Goal: Task Accomplishment & Management: Manage account settings

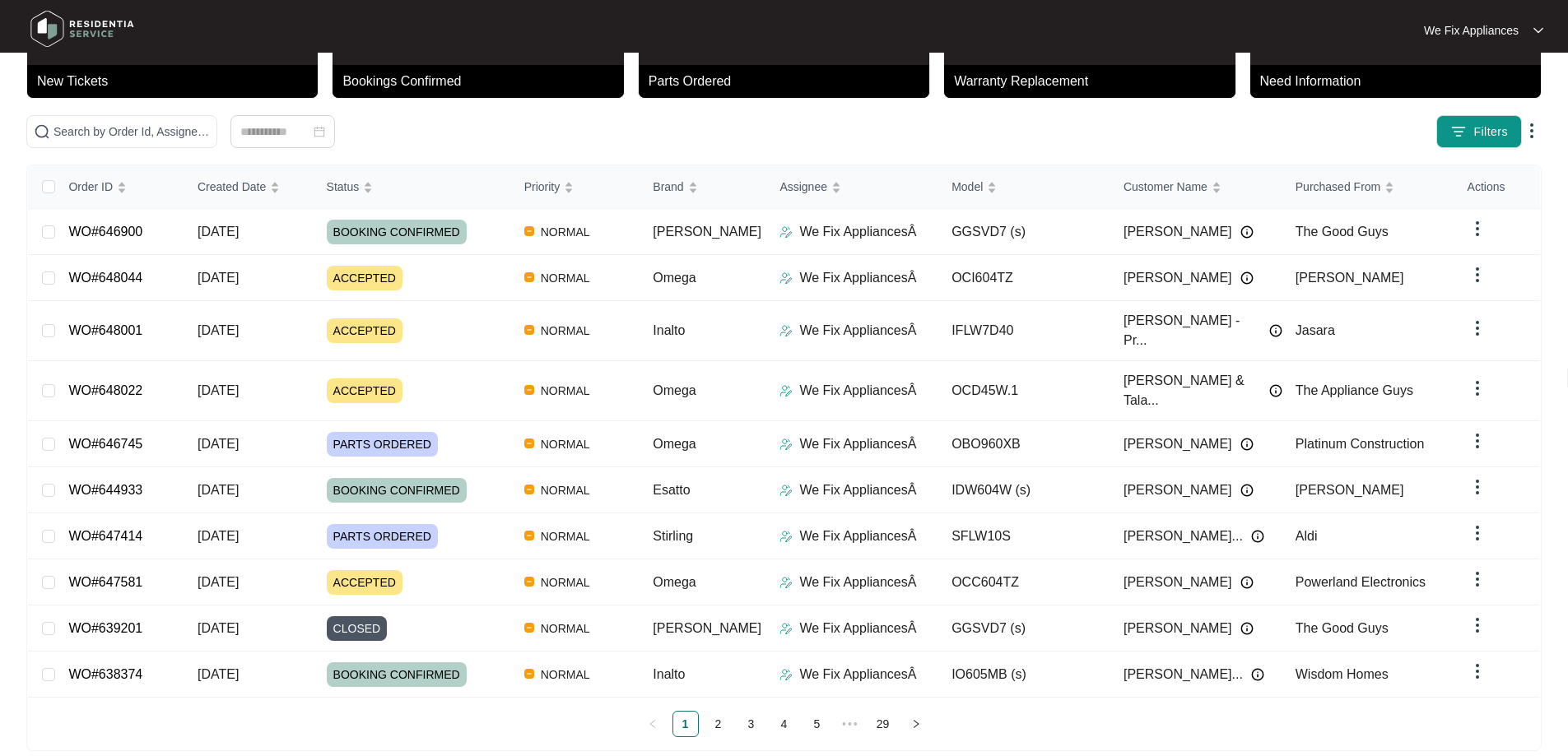
scroll to position [90, 0]
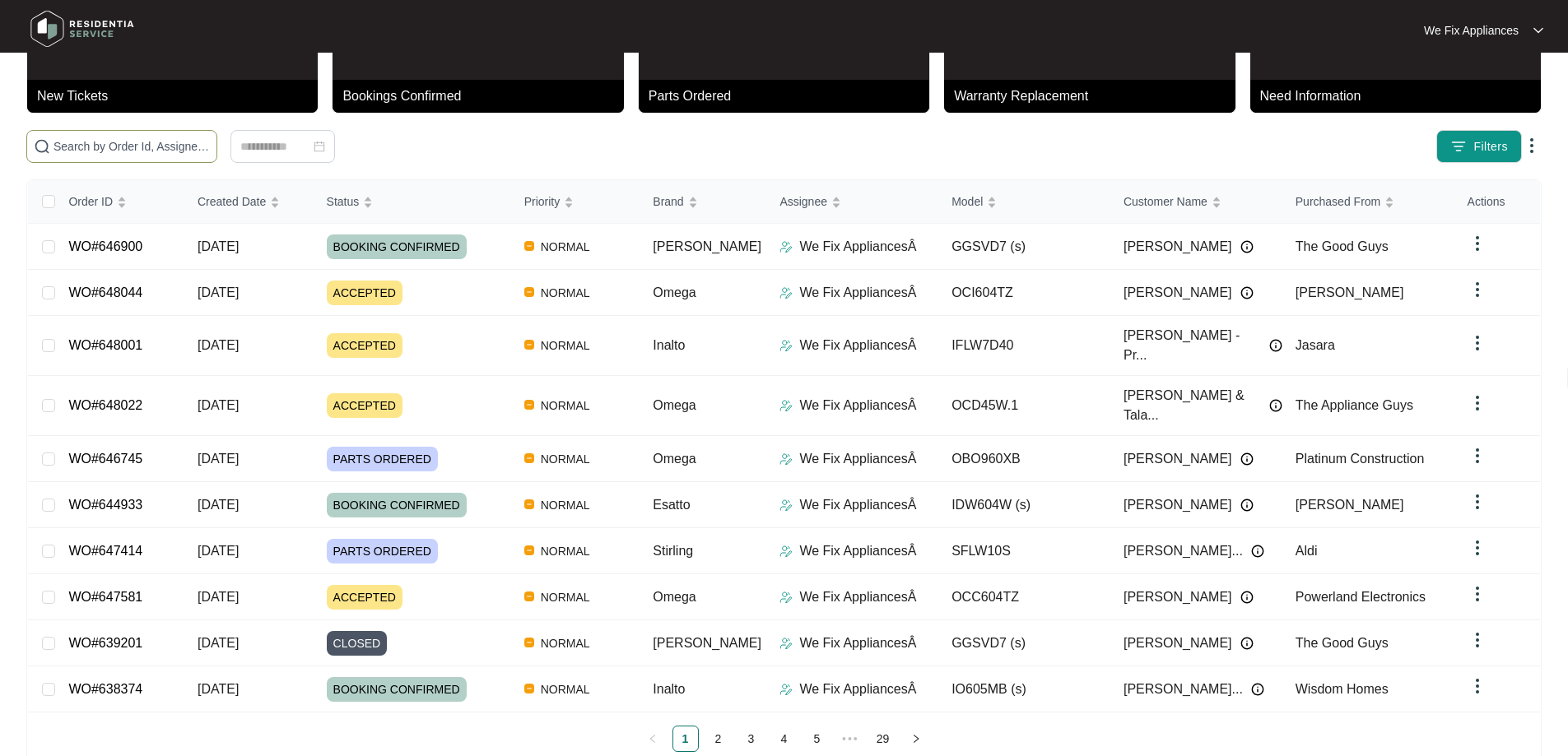
paste input "648022"
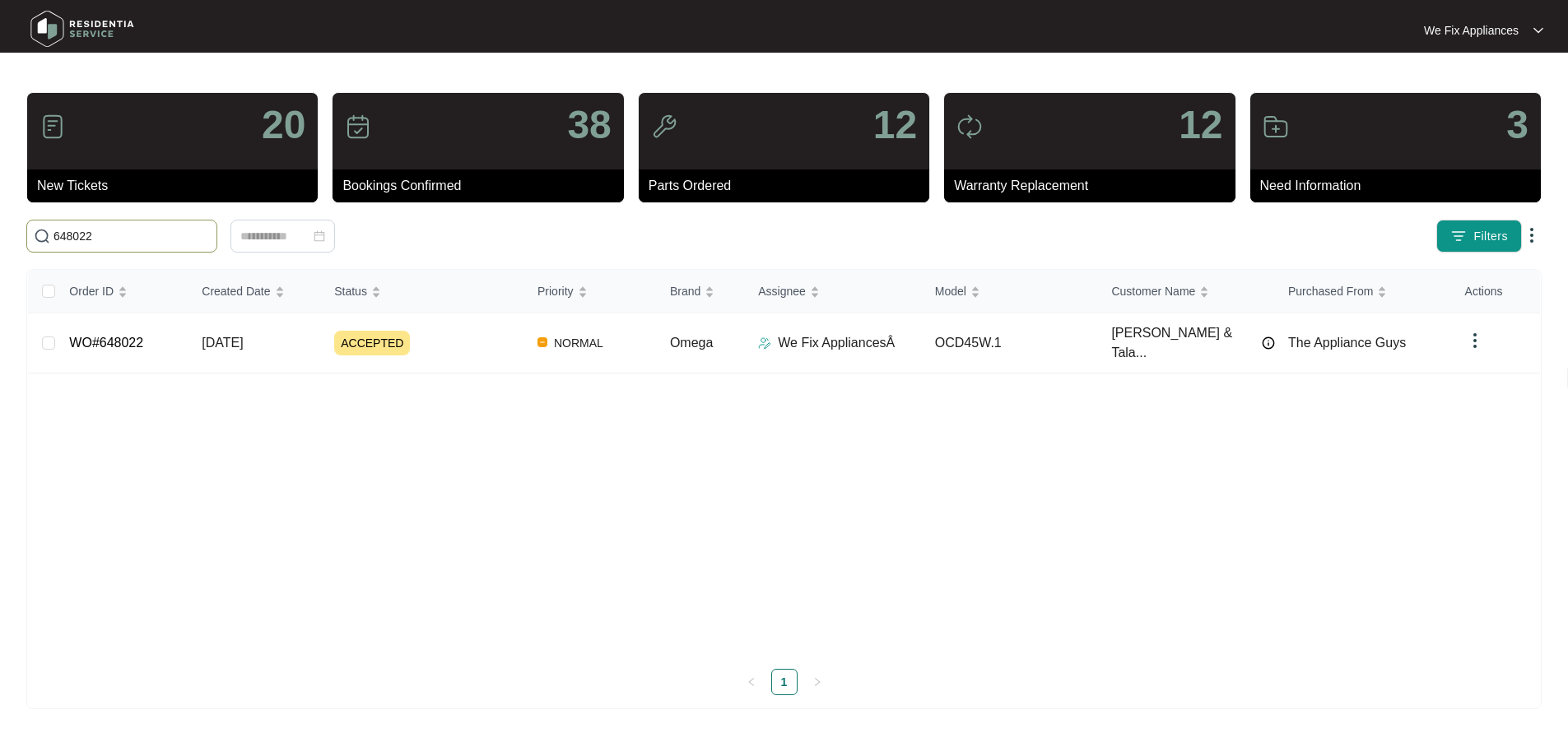
scroll to position [0, 0]
type input "648022"
click at [100, 336] on link "WO#648022" at bounding box center [107, 343] width 74 height 14
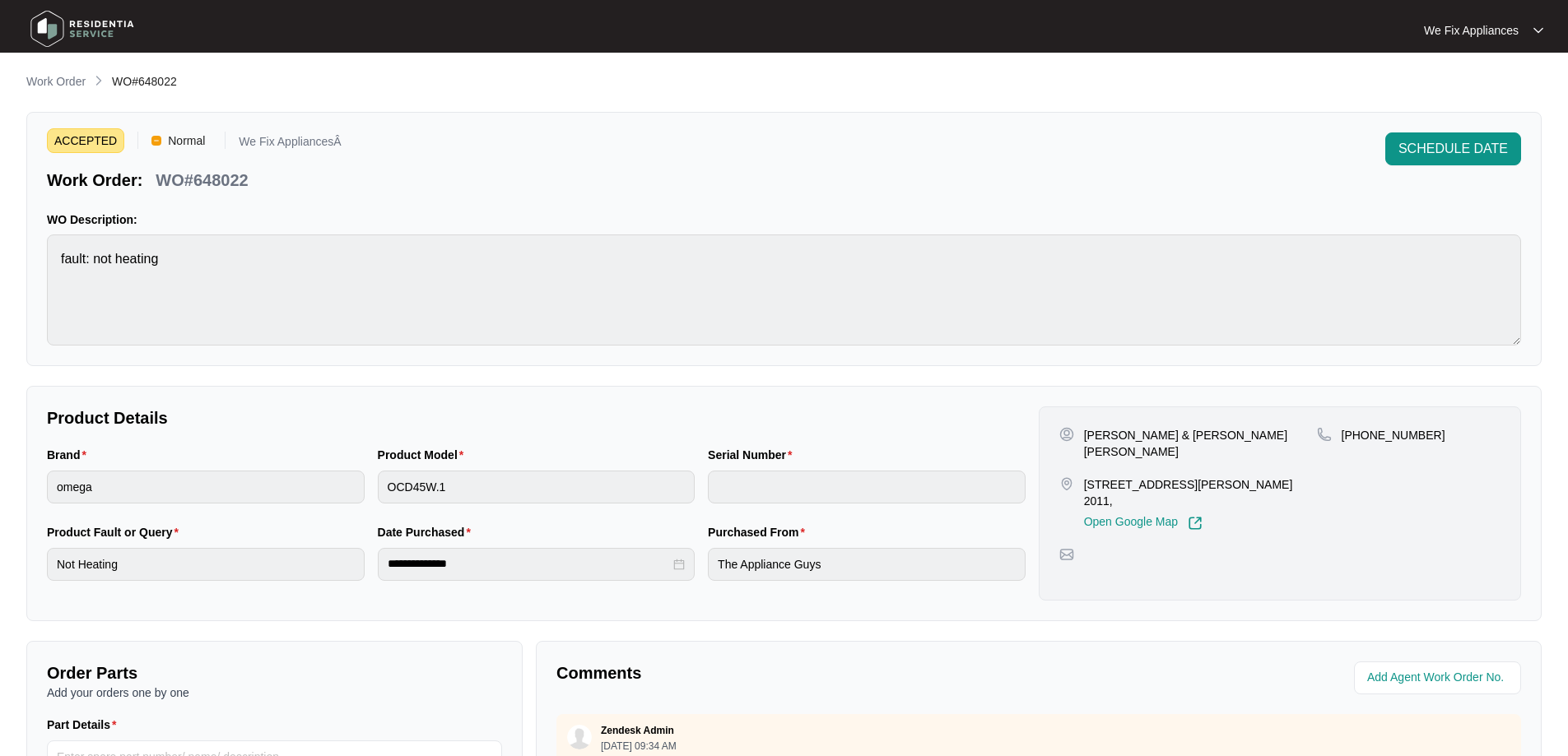
scroll to position [336, 0]
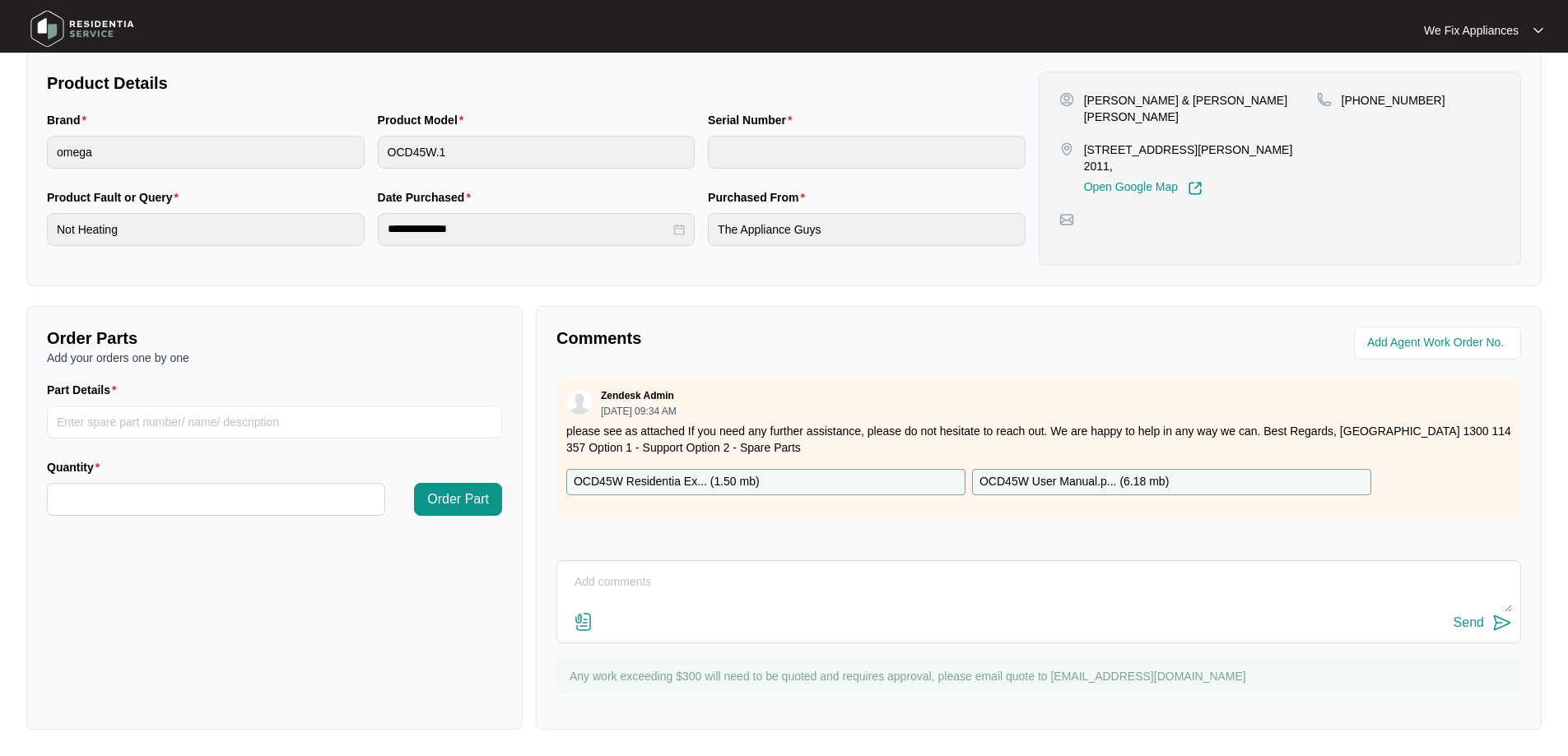
click at [703, 596] on textarea at bounding box center [1038, 591] width 946 height 43
type textarea "Hi guys, left message and sent txt to call us back thank you."
click at [1467, 618] on div "Send" at bounding box center [1469, 623] width 30 height 15
click at [90, 29] on img at bounding box center [82, 28] width 115 height 50
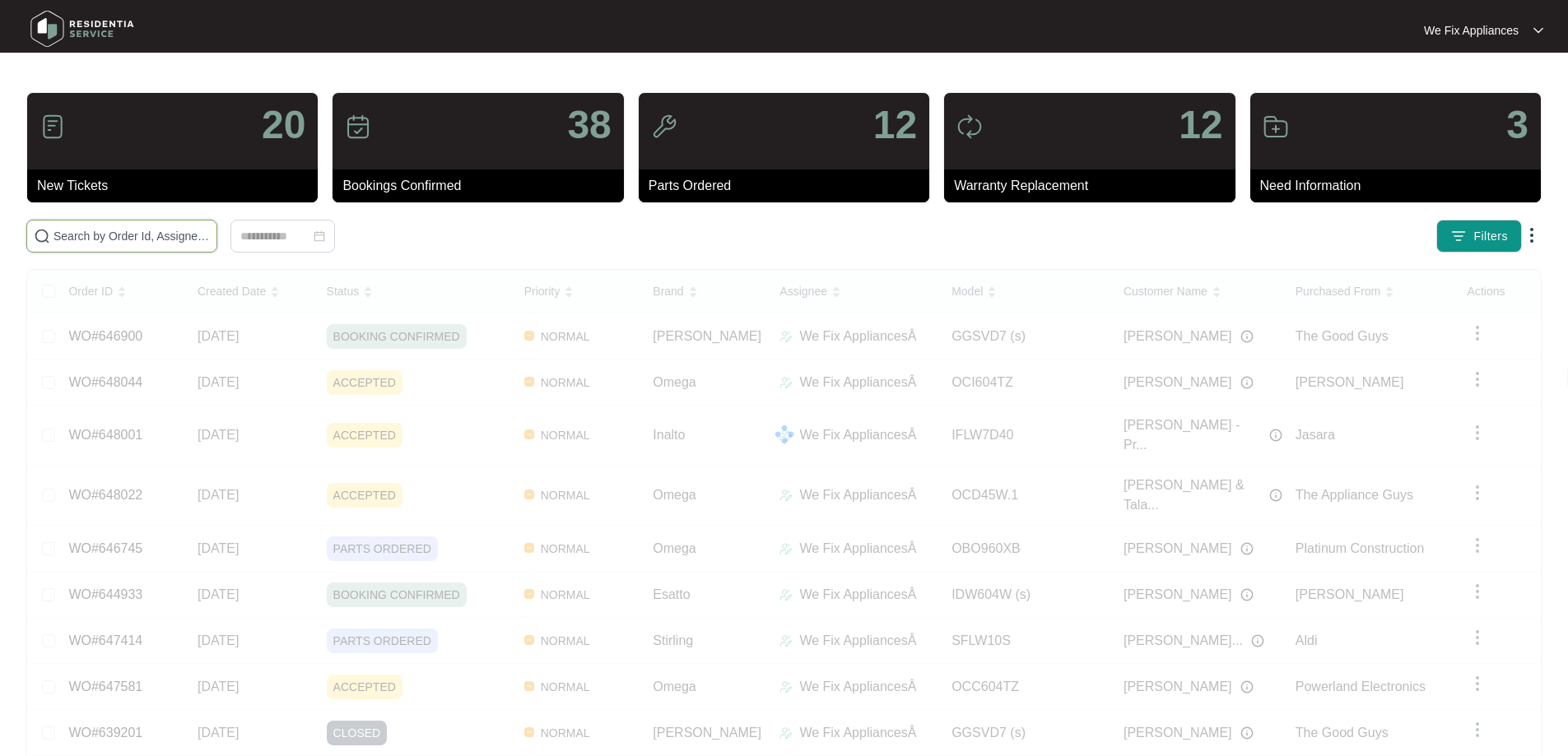
drag, startPoint x: 119, startPoint y: 246, endPoint x: 128, endPoint y: 236, distance: 13.5
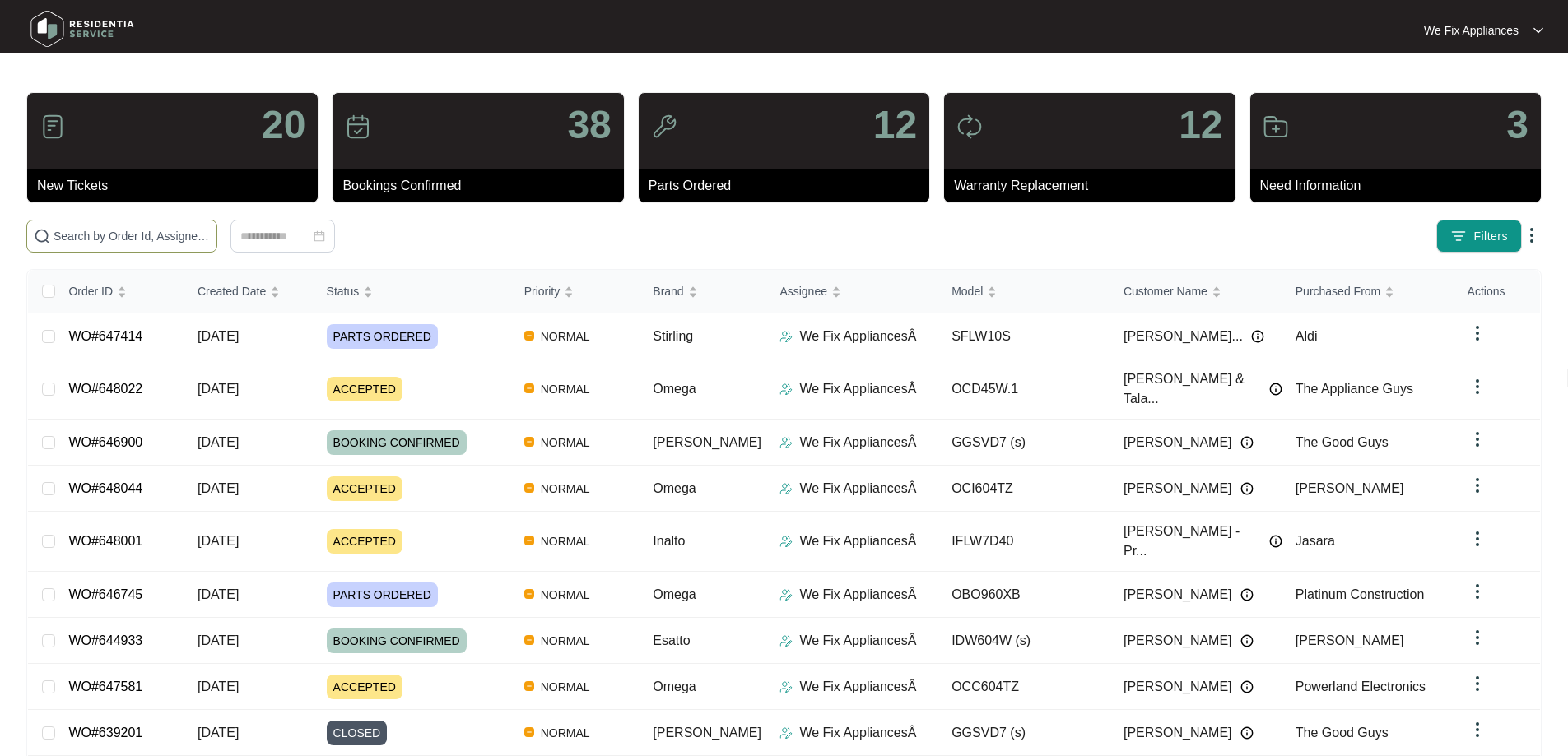
paste input "645066"
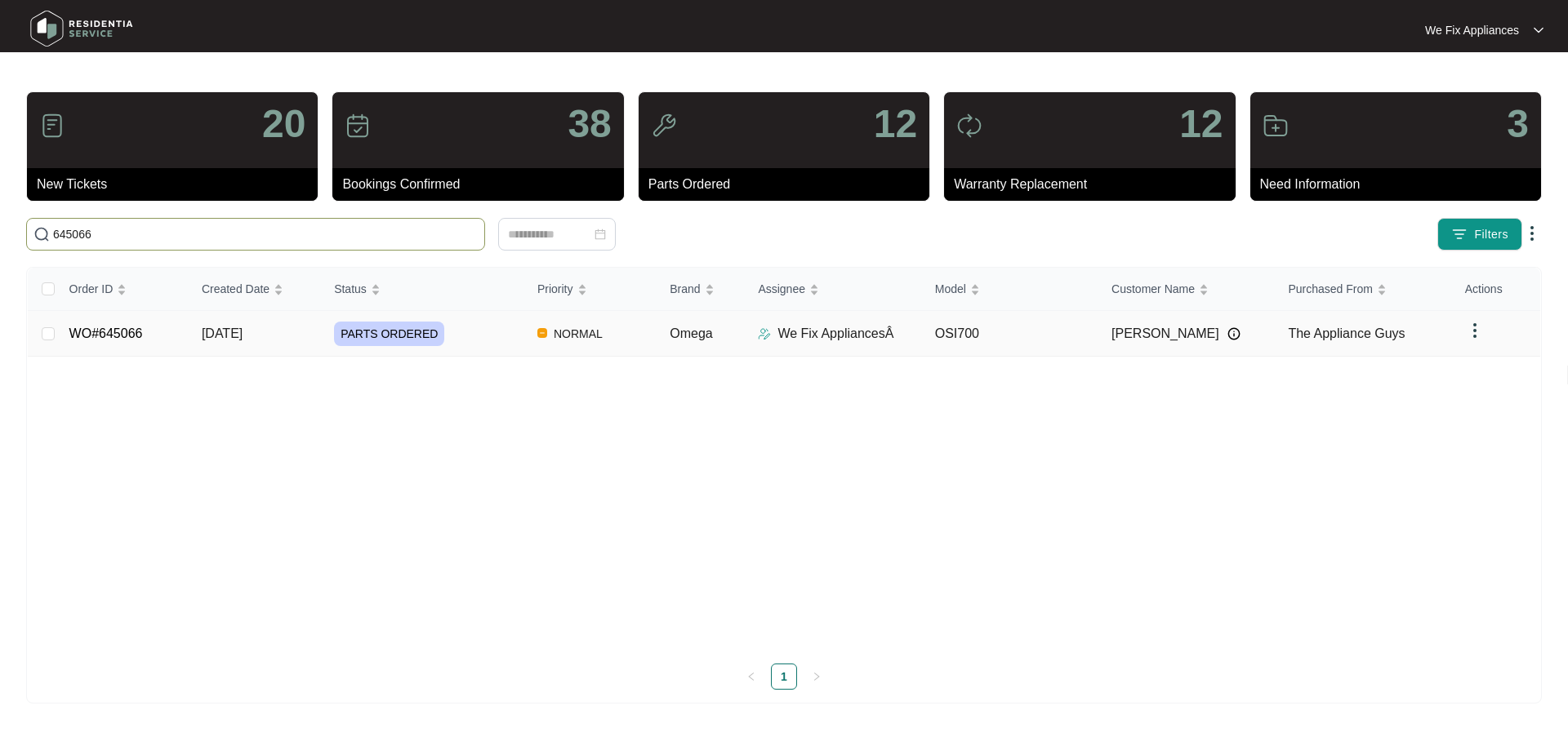
type input "645066"
click at [134, 331] on link "WO#645066" at bounding box center [106, 333] width 73 height 14
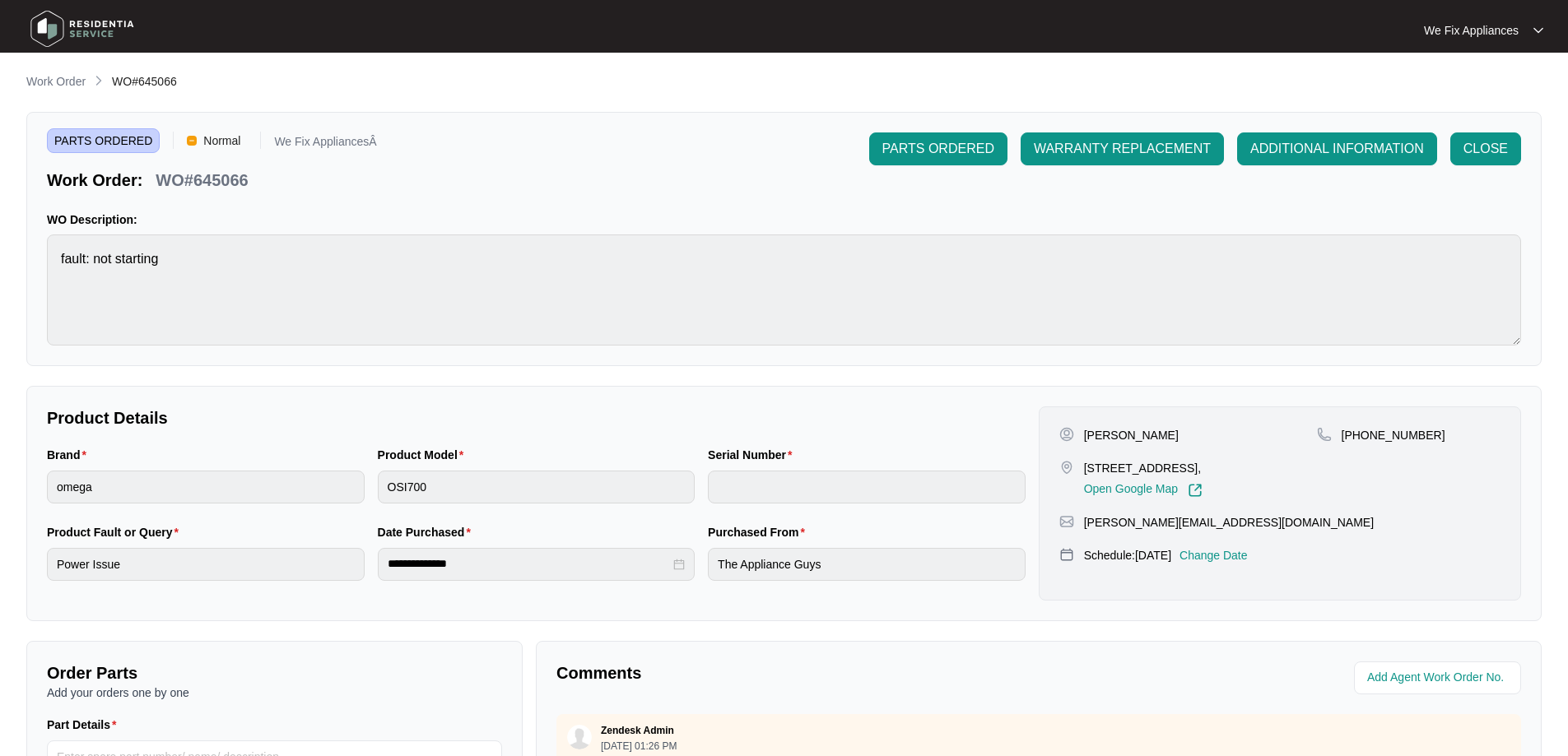
click at [1248, 564] on p "Change Date" at bounding box center [1214, 555] width 68 height 17
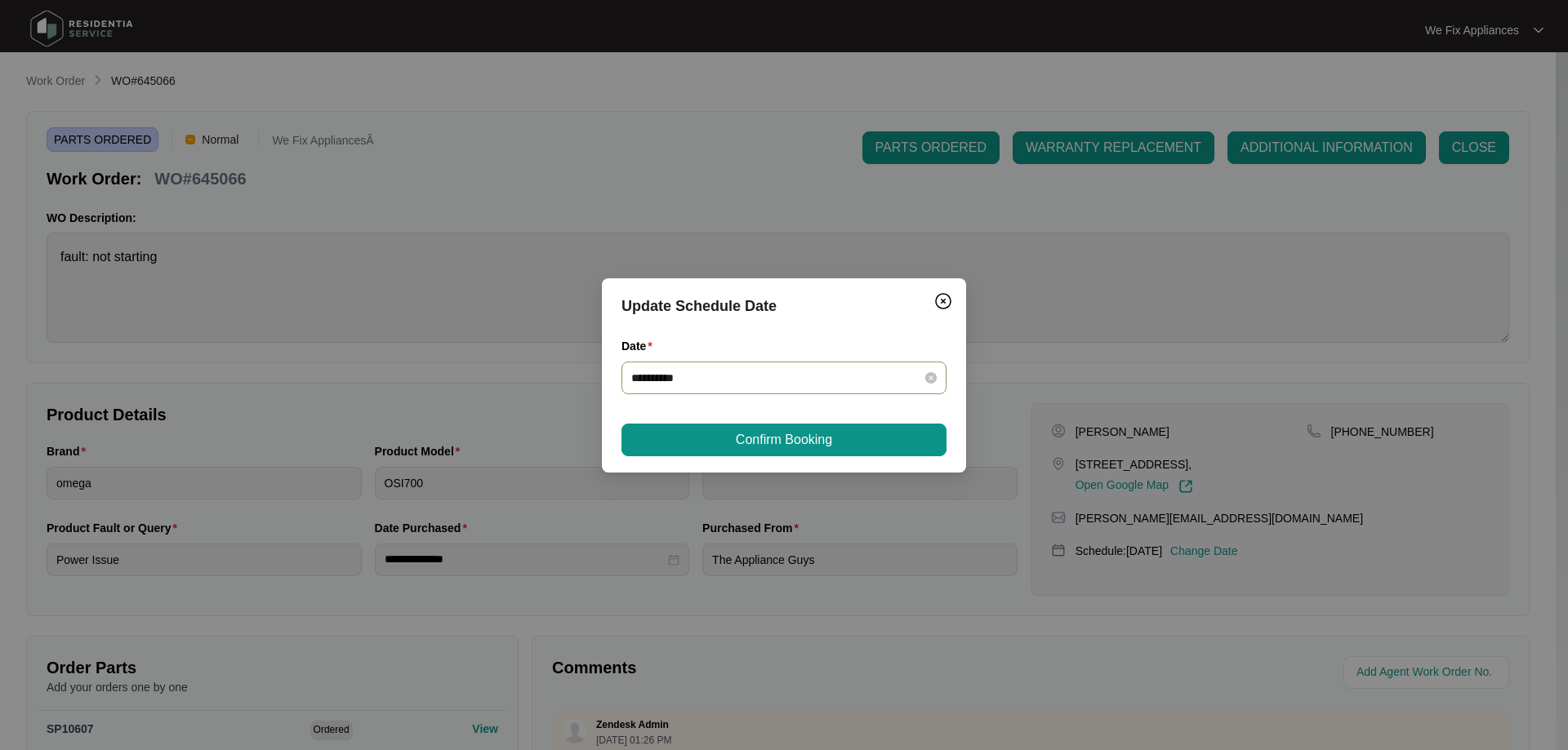
click at [726, 376] on input "**********" at bounding box center [774, 378] width 286 height 18
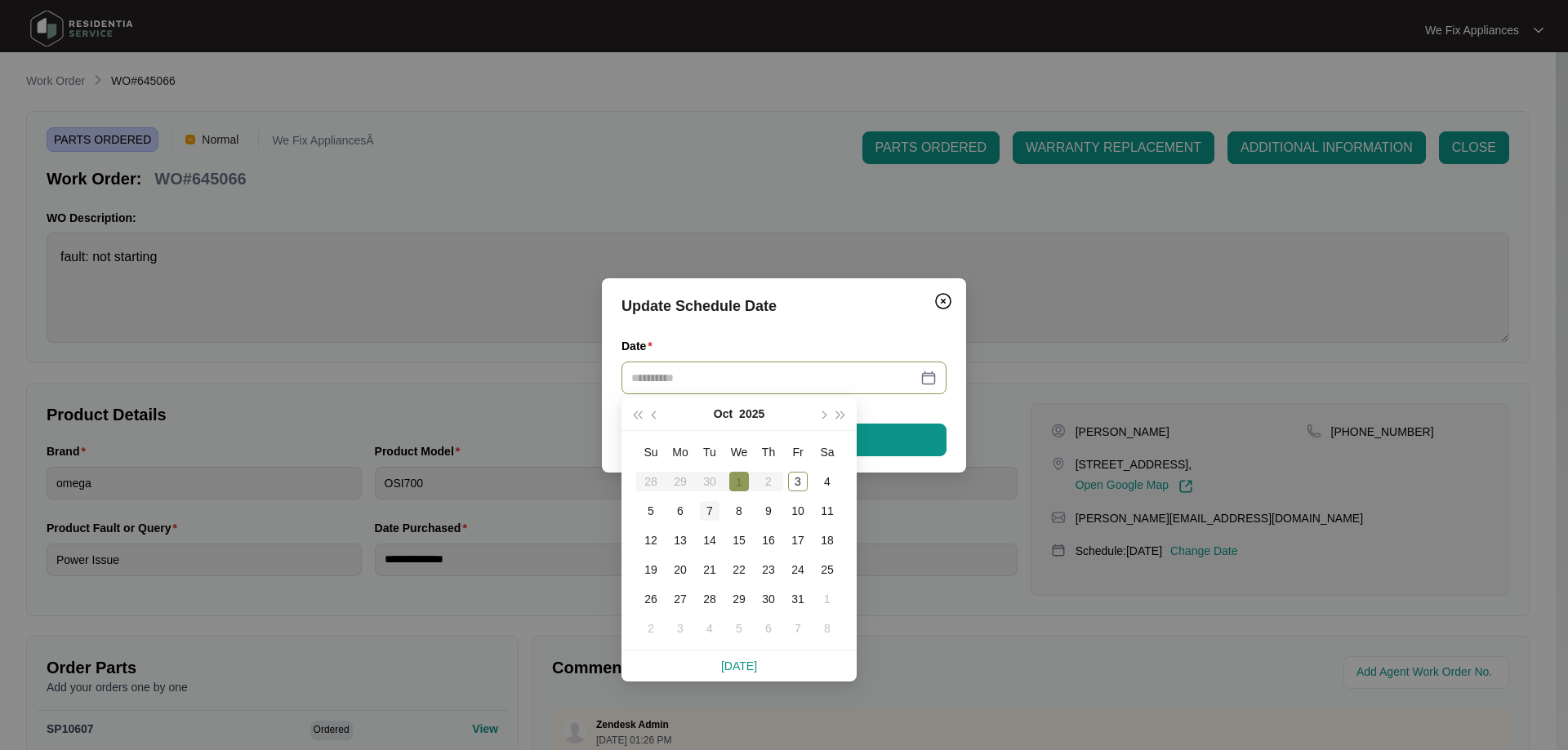
type input "**********"
click at [704, 503] on div "7" at bounding box center [710, 511] width 19 height 19
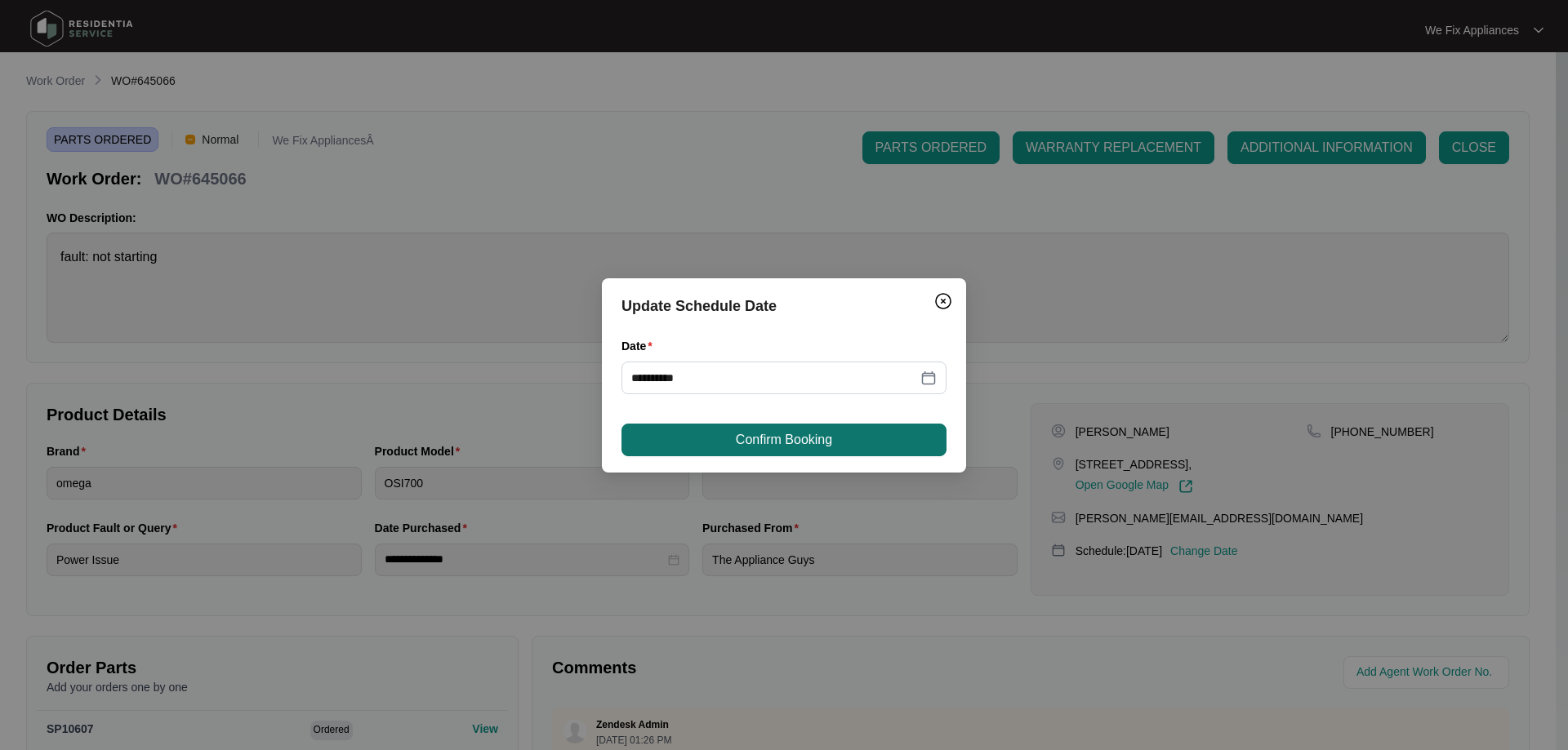
click at [786, 431] on span "Confirm Booking" at bounding box center [784, 440] width 97 height 19
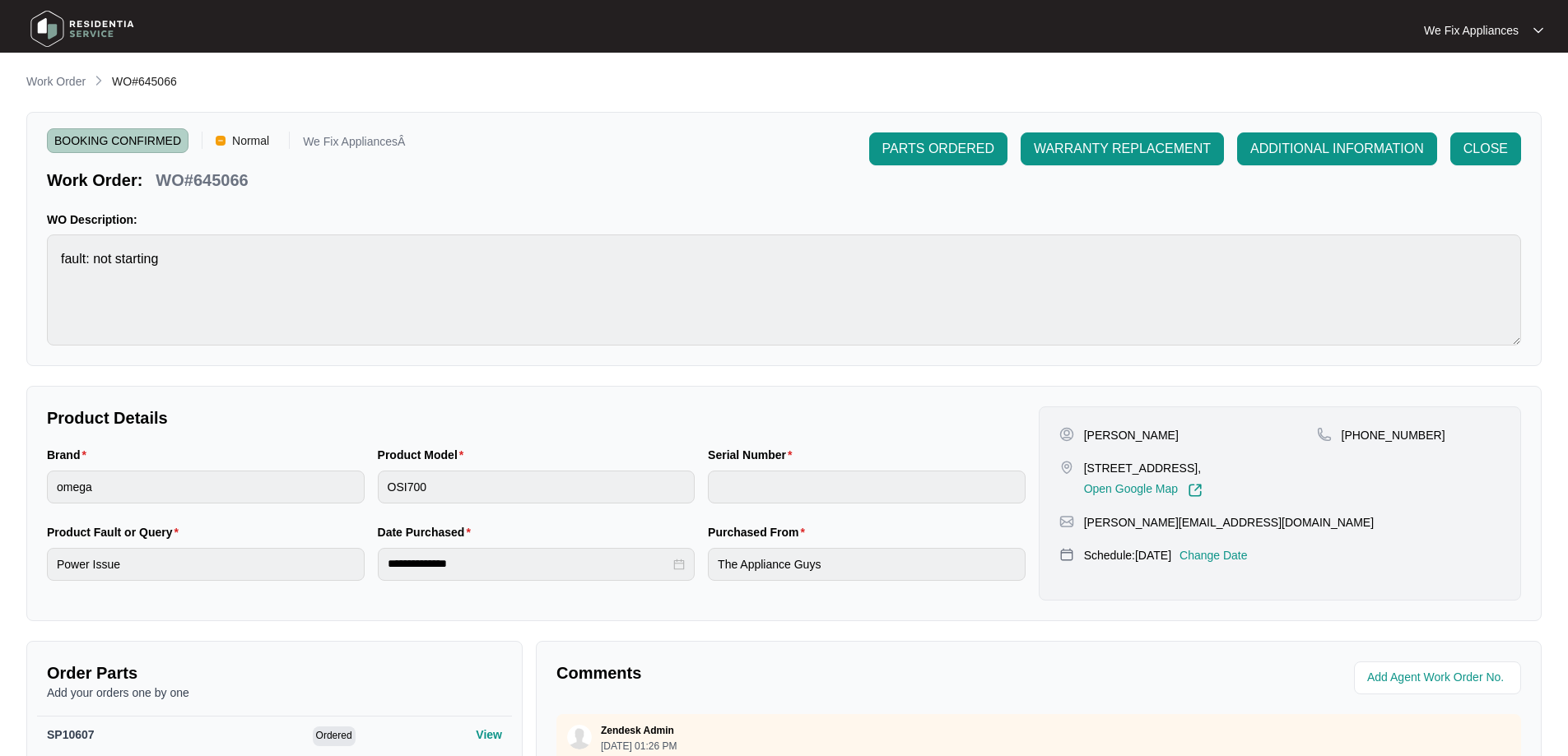
click at [60, 44] on img at bounding box center [82, 28] width 115 height 50
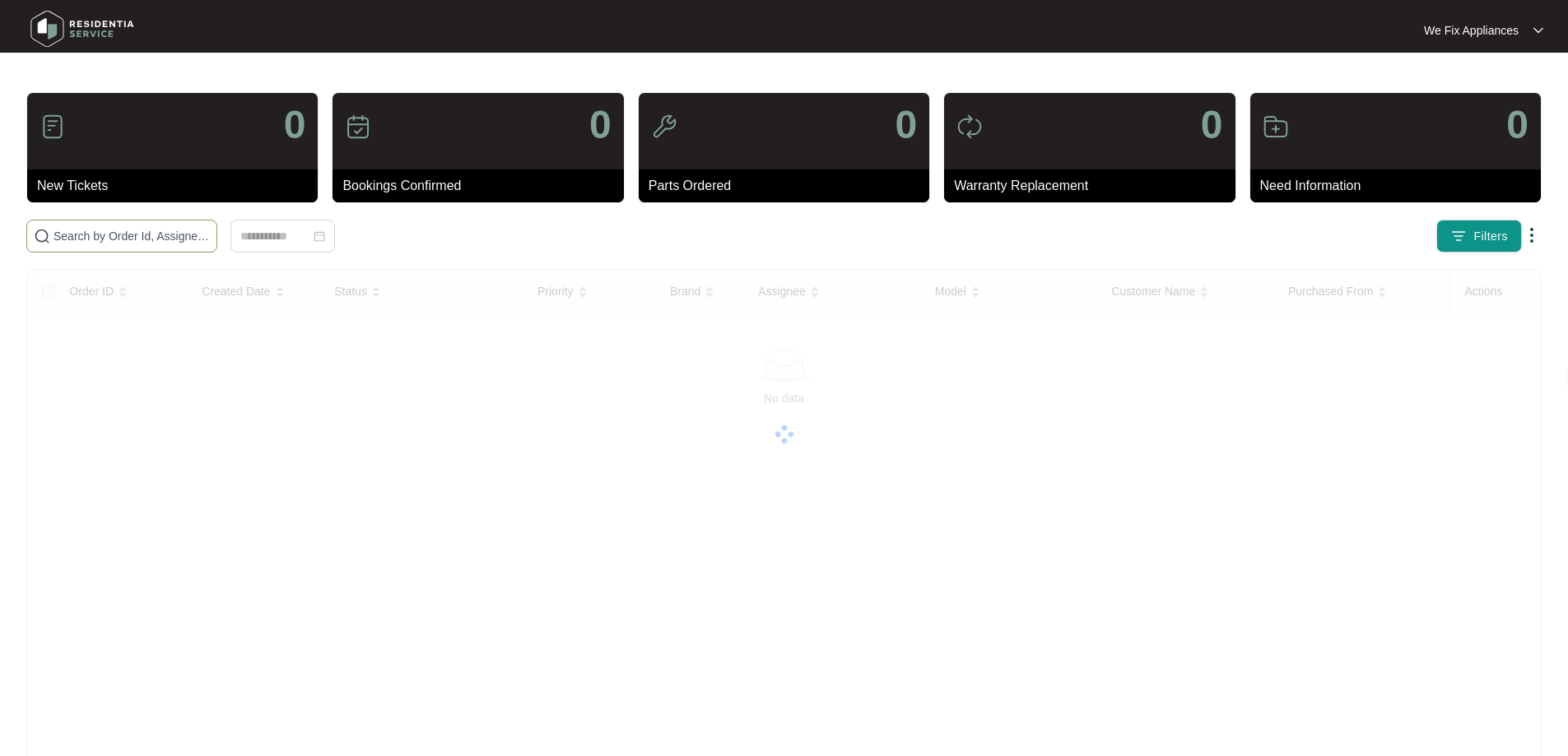
paste input "642201"
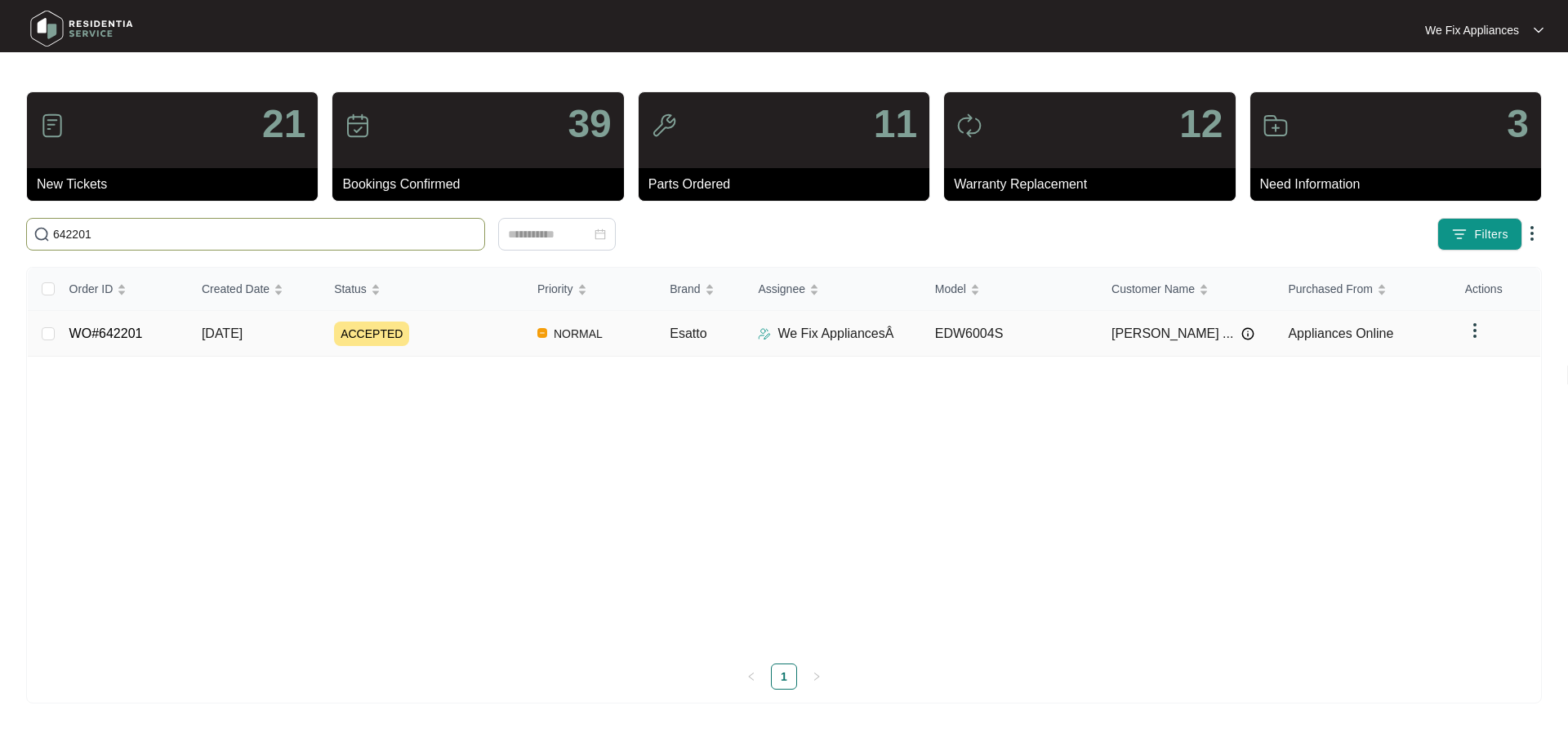
type input "642201"
click at [124, 327] on link "WO#642201" at bounding box center [106, 333] width 73 height 14
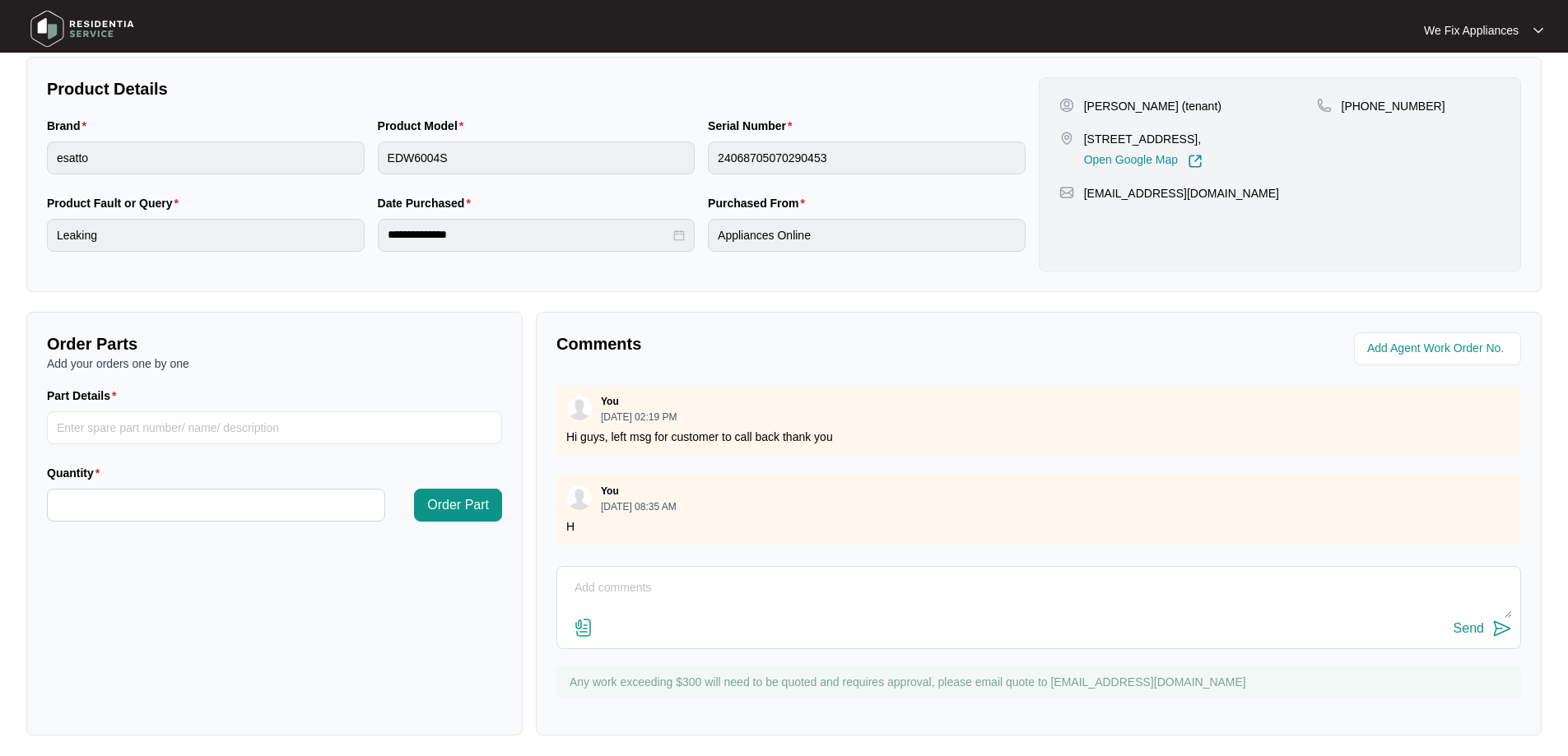
scroll to position [366, 0]
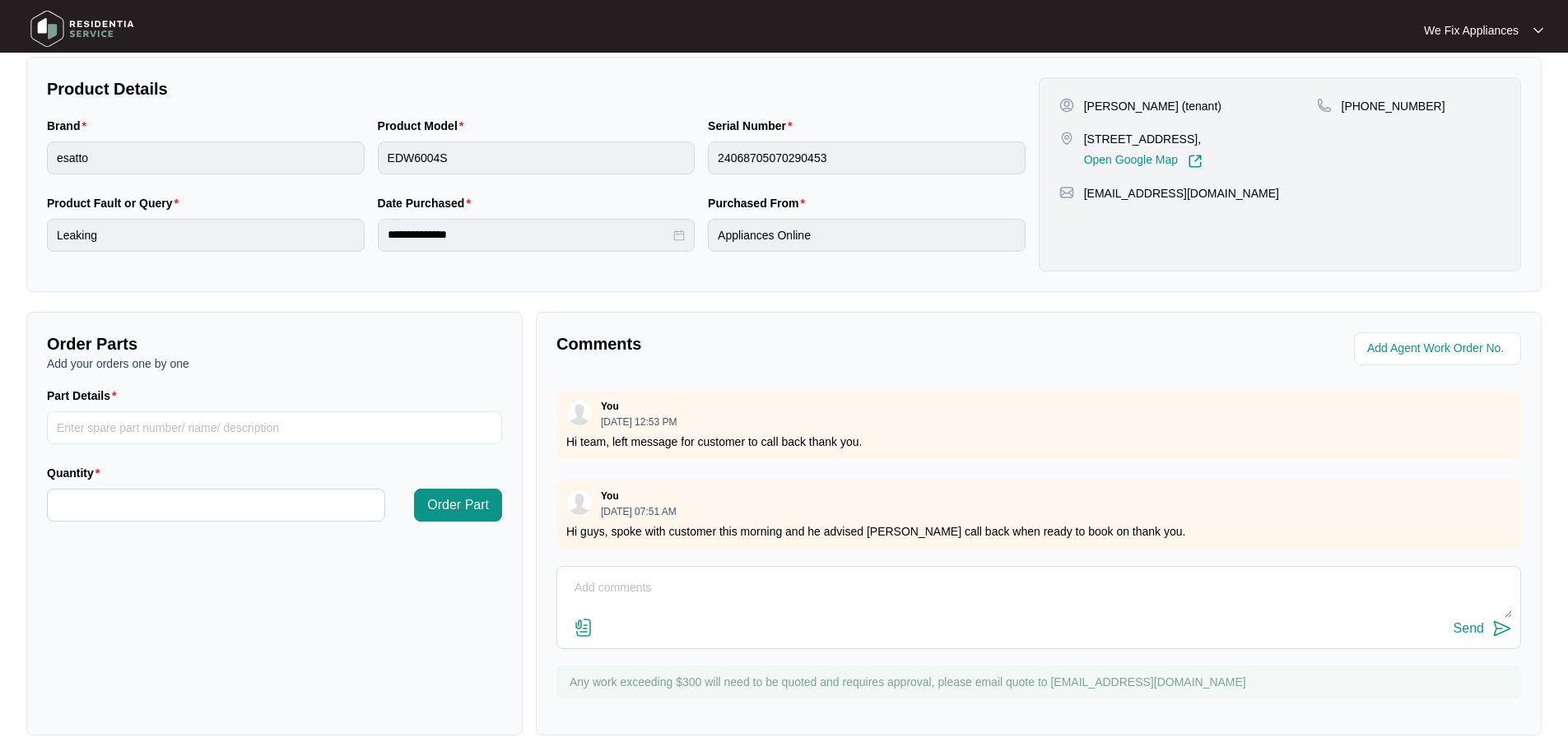
click at [868, 578] on textarea at bounding box center [1038, 596] width 946 height 43
type textarea "h"
type textarea "Hi guys, spoke with customer who said doesn't need service at the moment thank …"
click at [1474, 624] on div "Send" at bounding box center [1469, 628] width 30 height 15
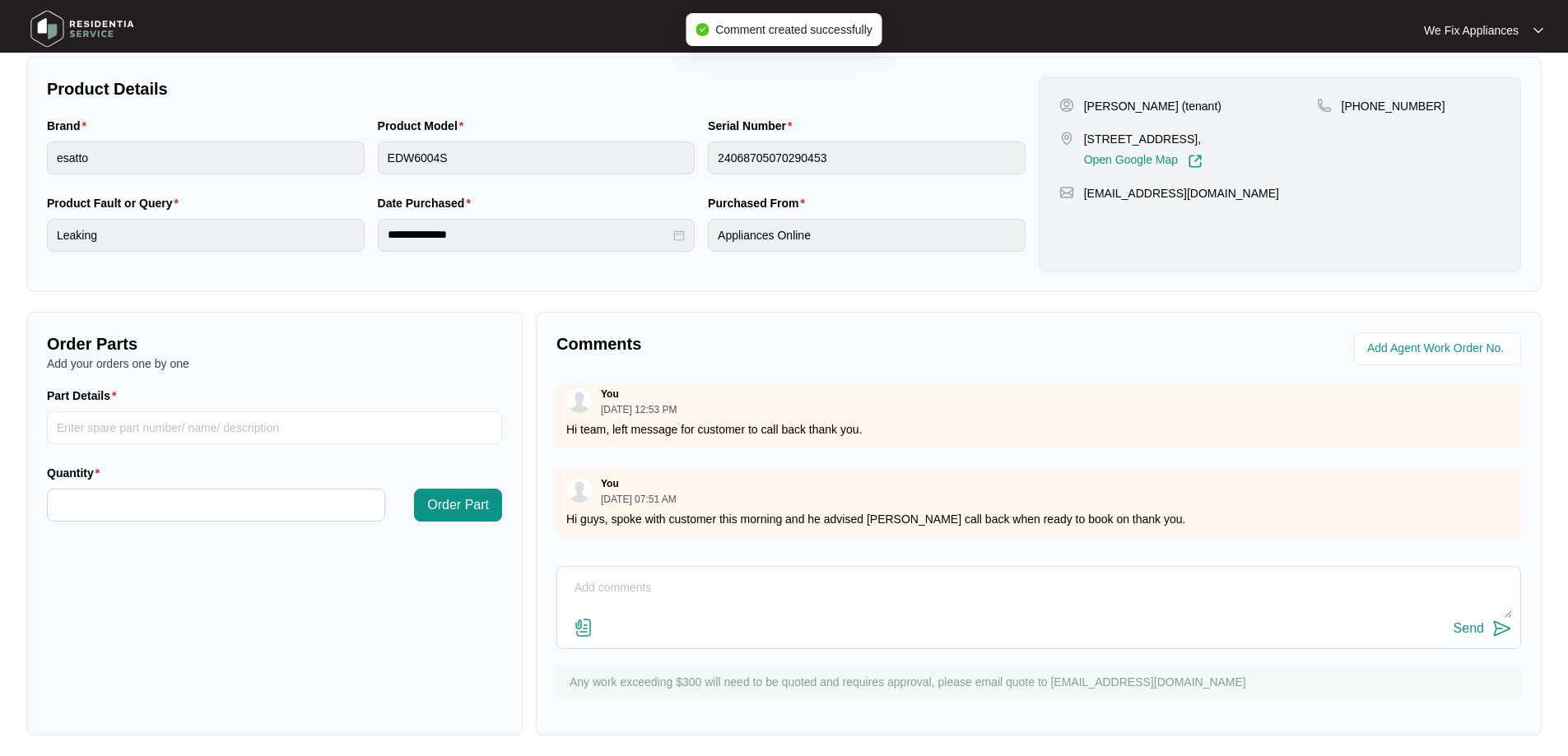
click at [96, 23] on img at bounding box center [82, 28] width 115 height 50
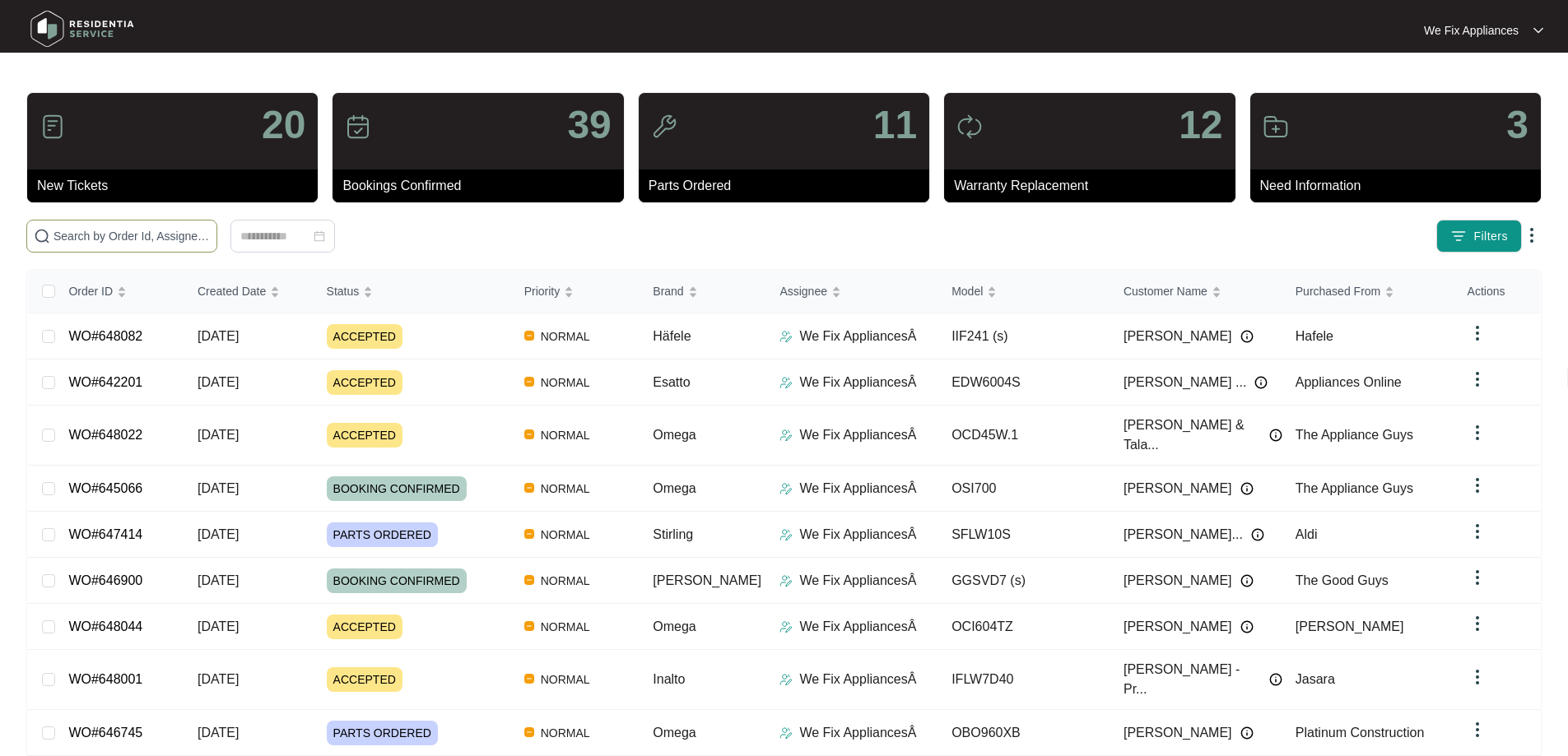
paste input "648022"
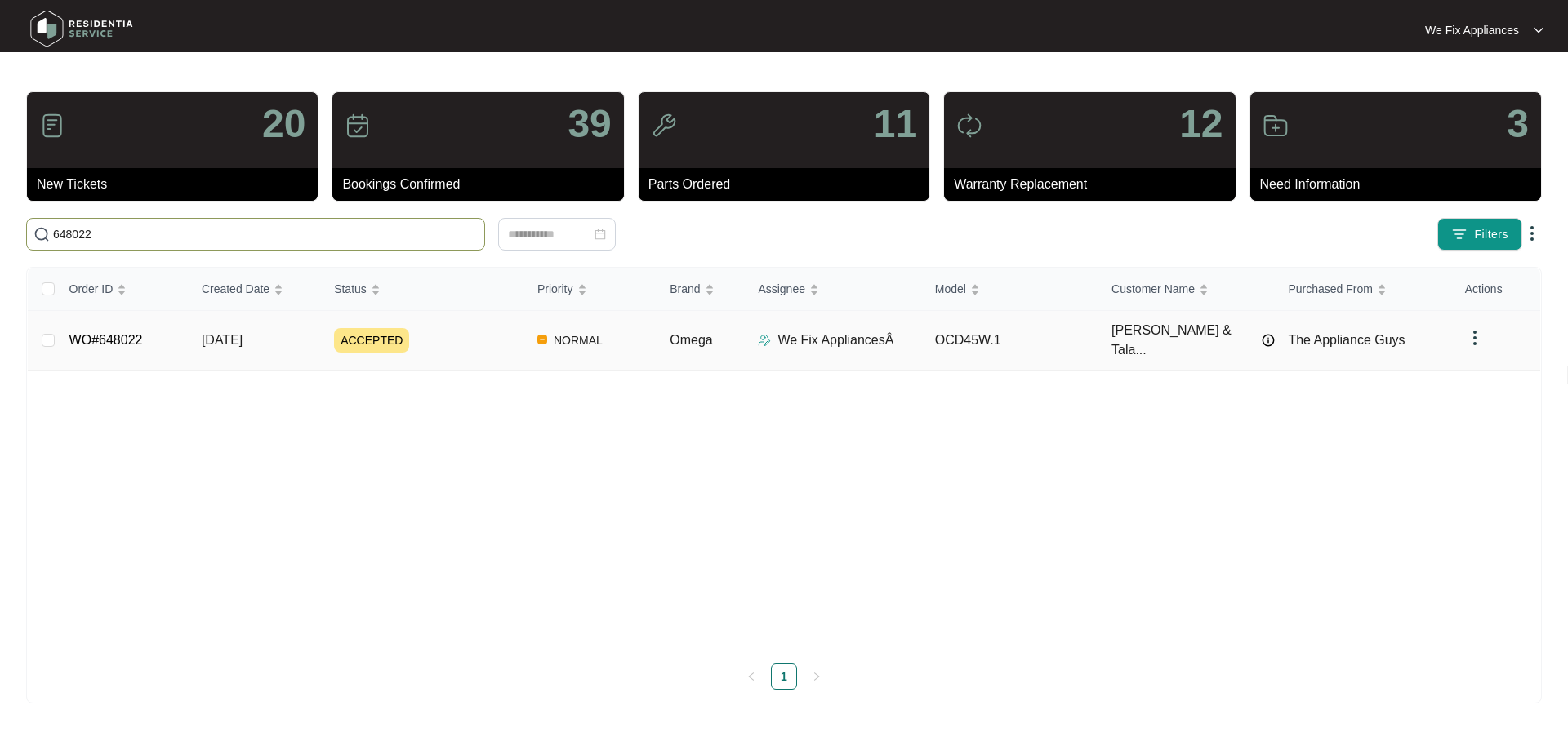
type input "648022"
click at [125, 339] on link "WO#648022" at bounding box center [106, 340] width 73 height 14
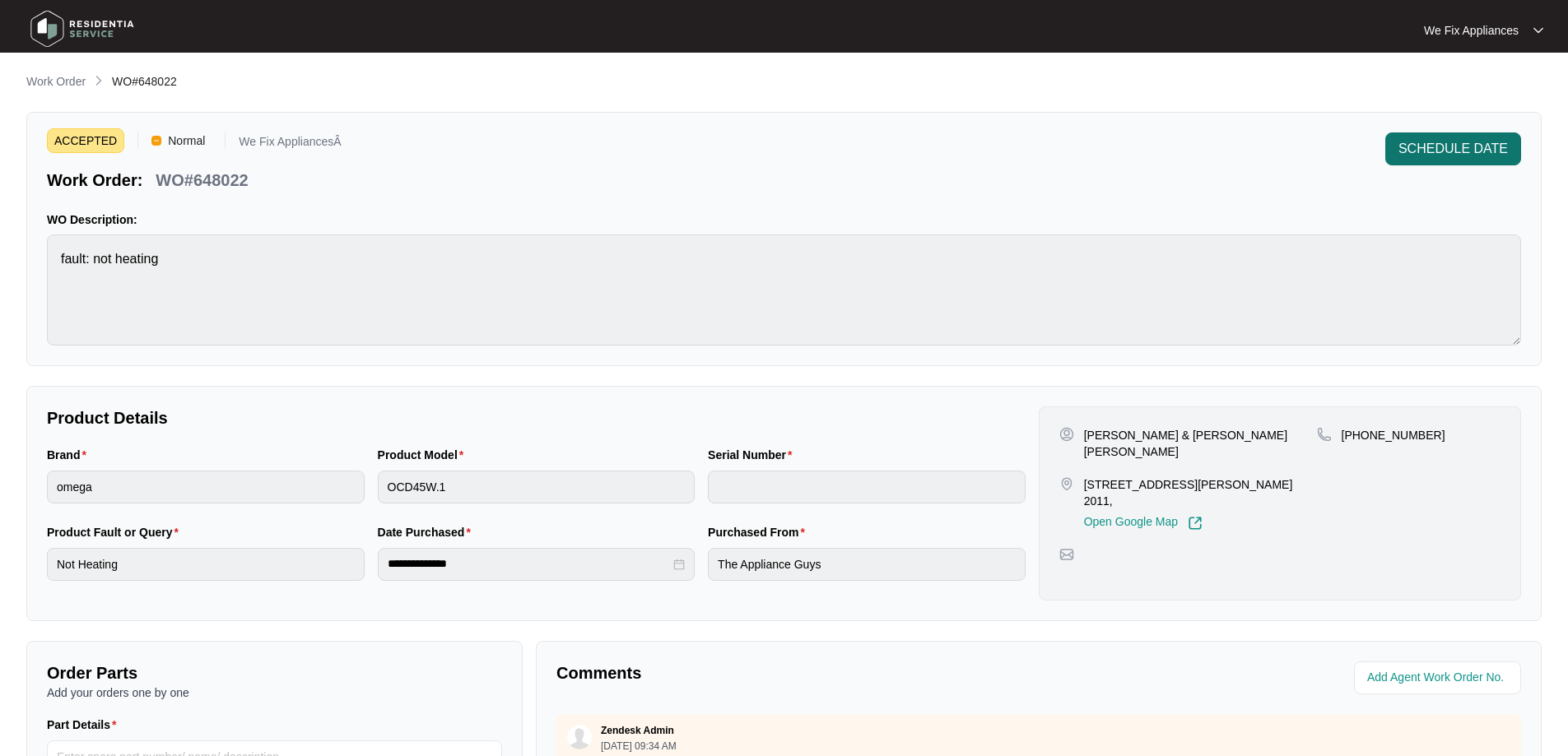
click at [1445, 141] on span "SCHEDULE DATE" at bounding box center [1453, 149] width 109 height 19
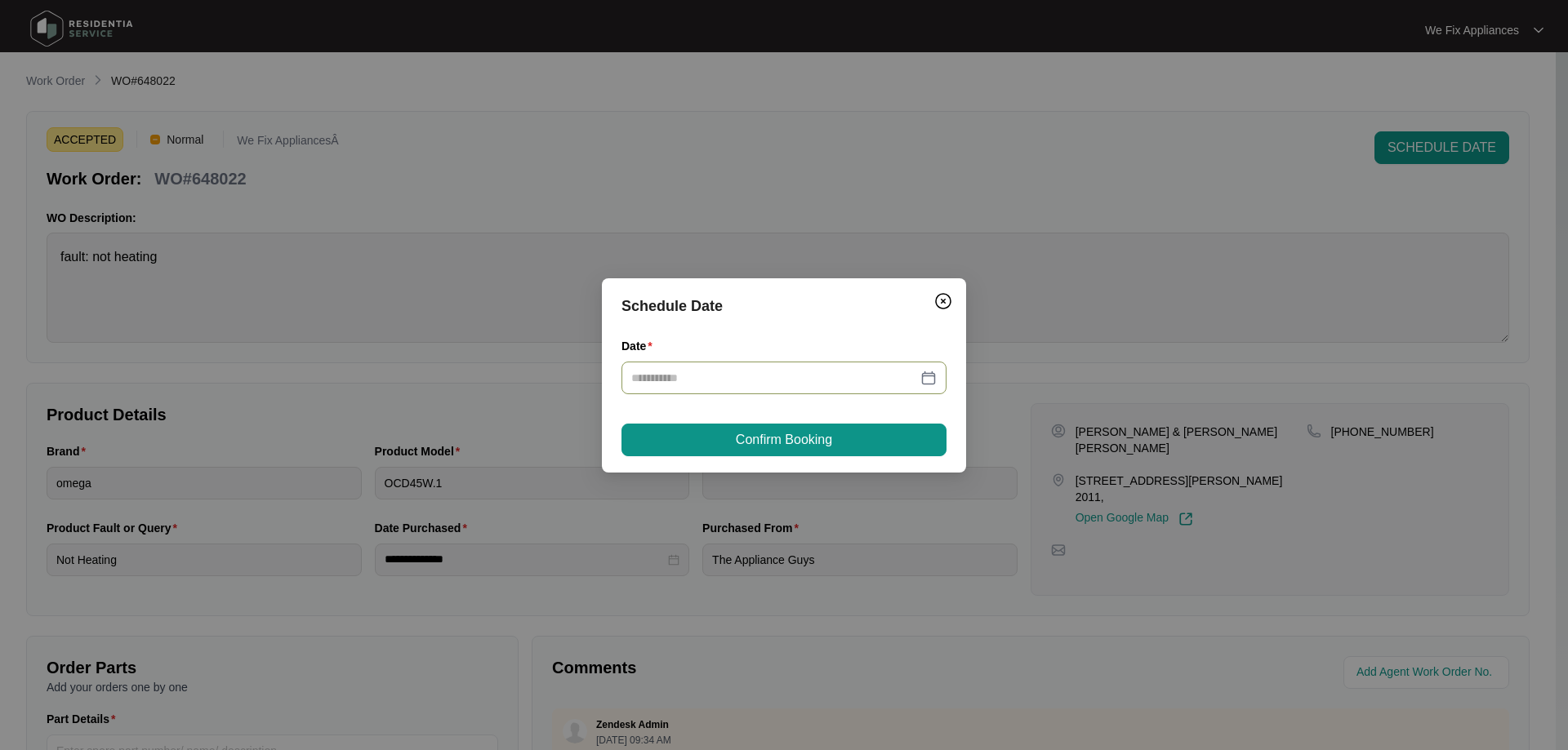
click at [749, 378] on input "Date" at bounding box center [774, 378] width 286 height 18
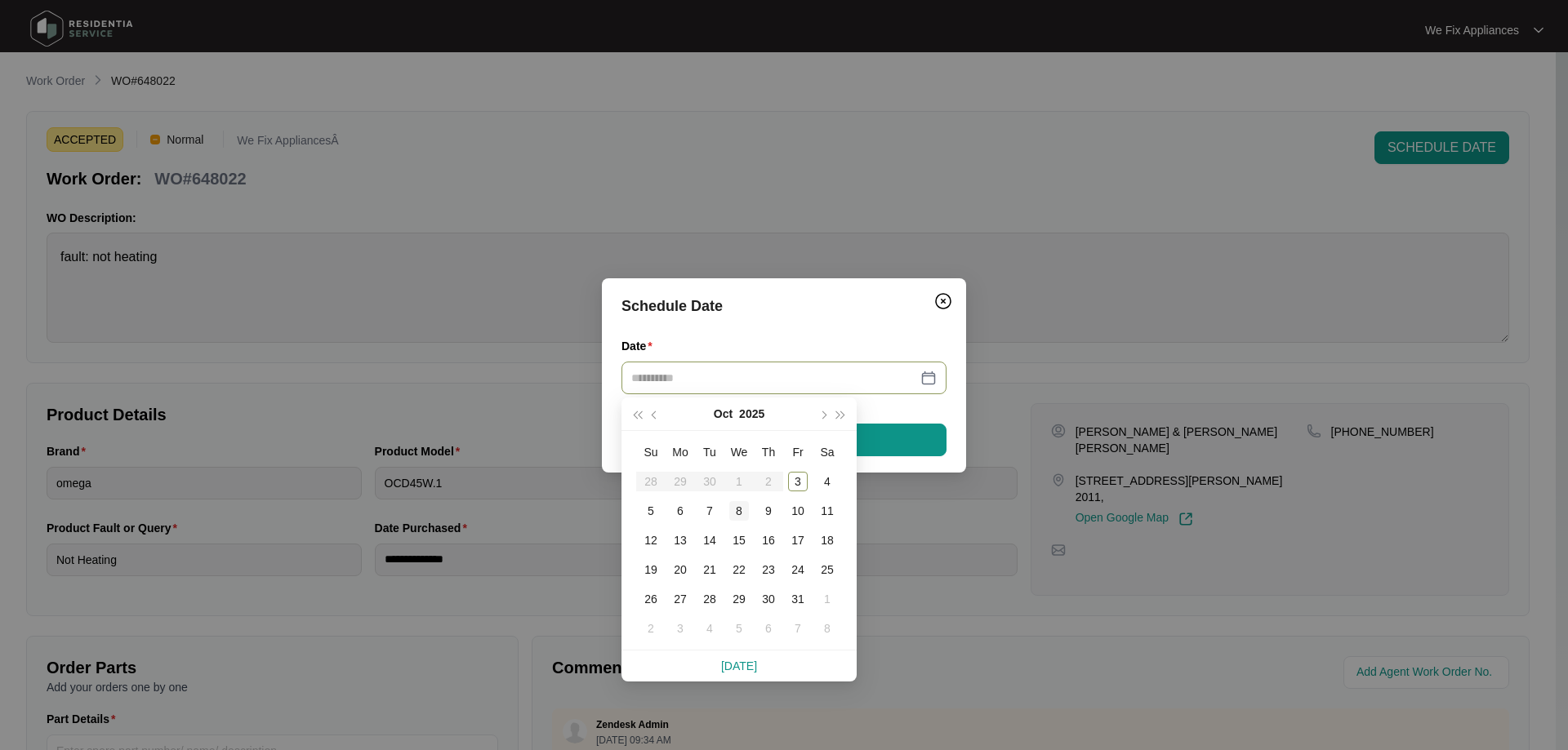
type input "**********"
click at [729, 505] on td "8" at bounding box center [739, 511] width 29 height 29
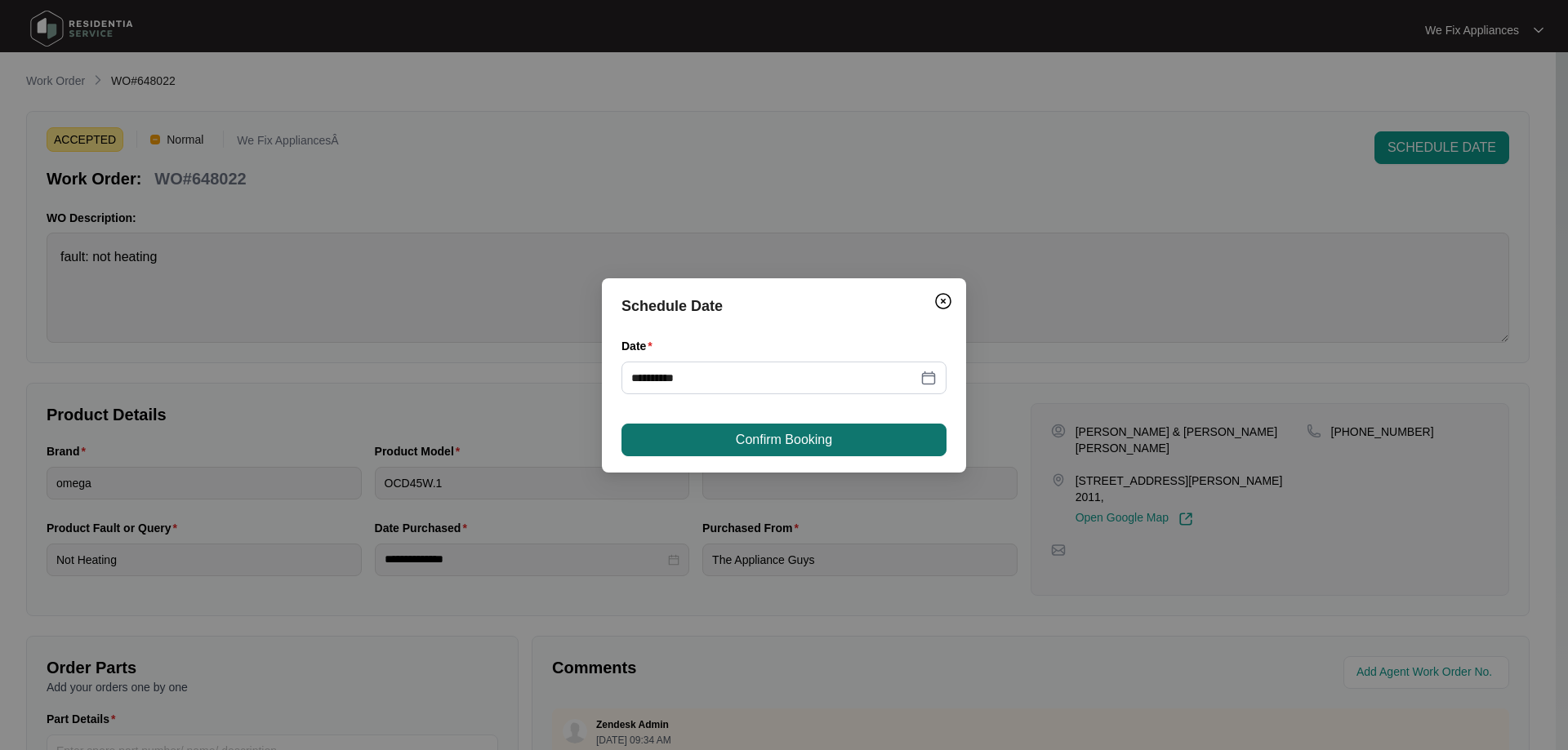
click at [769, 427] on button "Confirm Booking" at bounding box center [784, 440] width 325 height 33
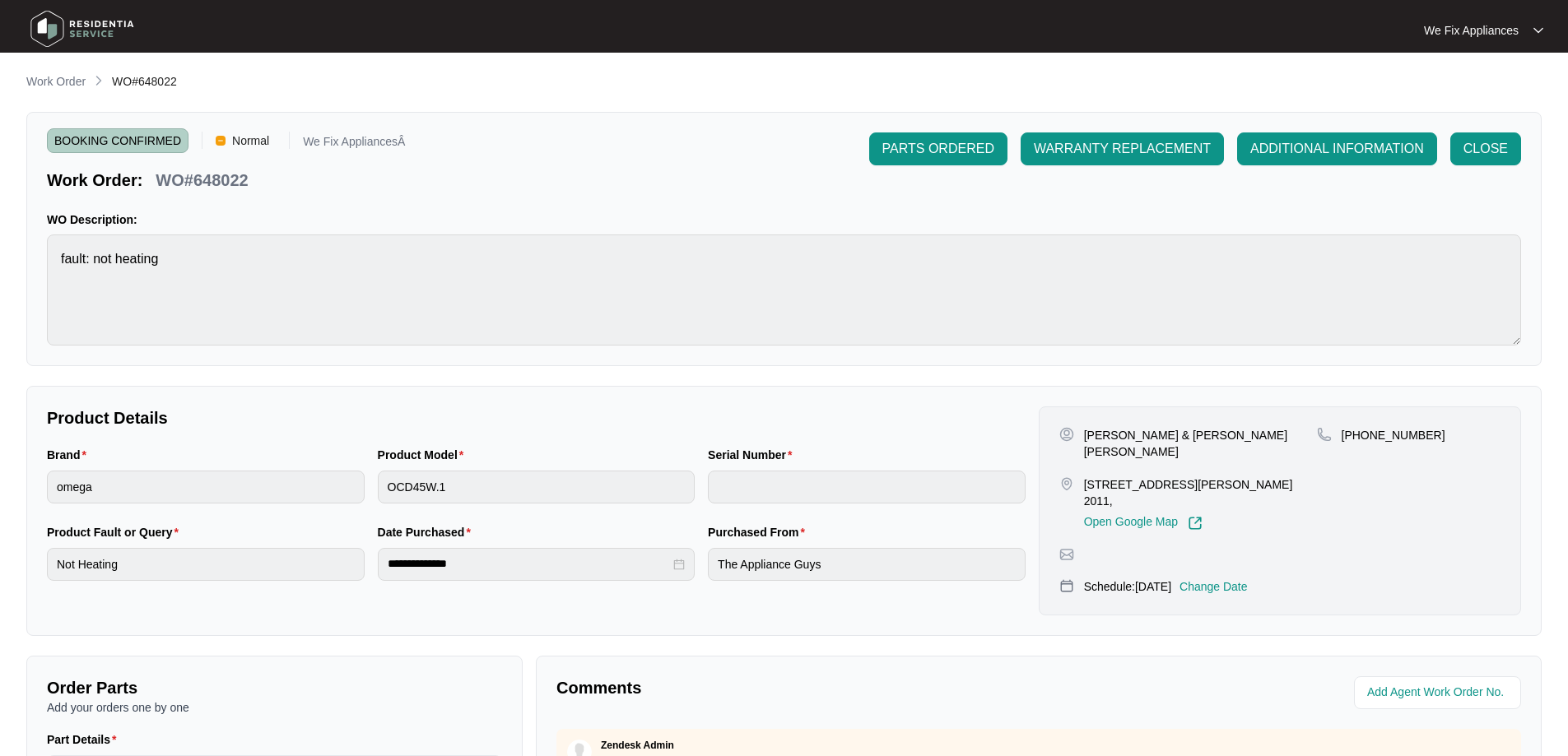
click at [120, 26] on img at bounding box center [82, 28] width 115 height 50
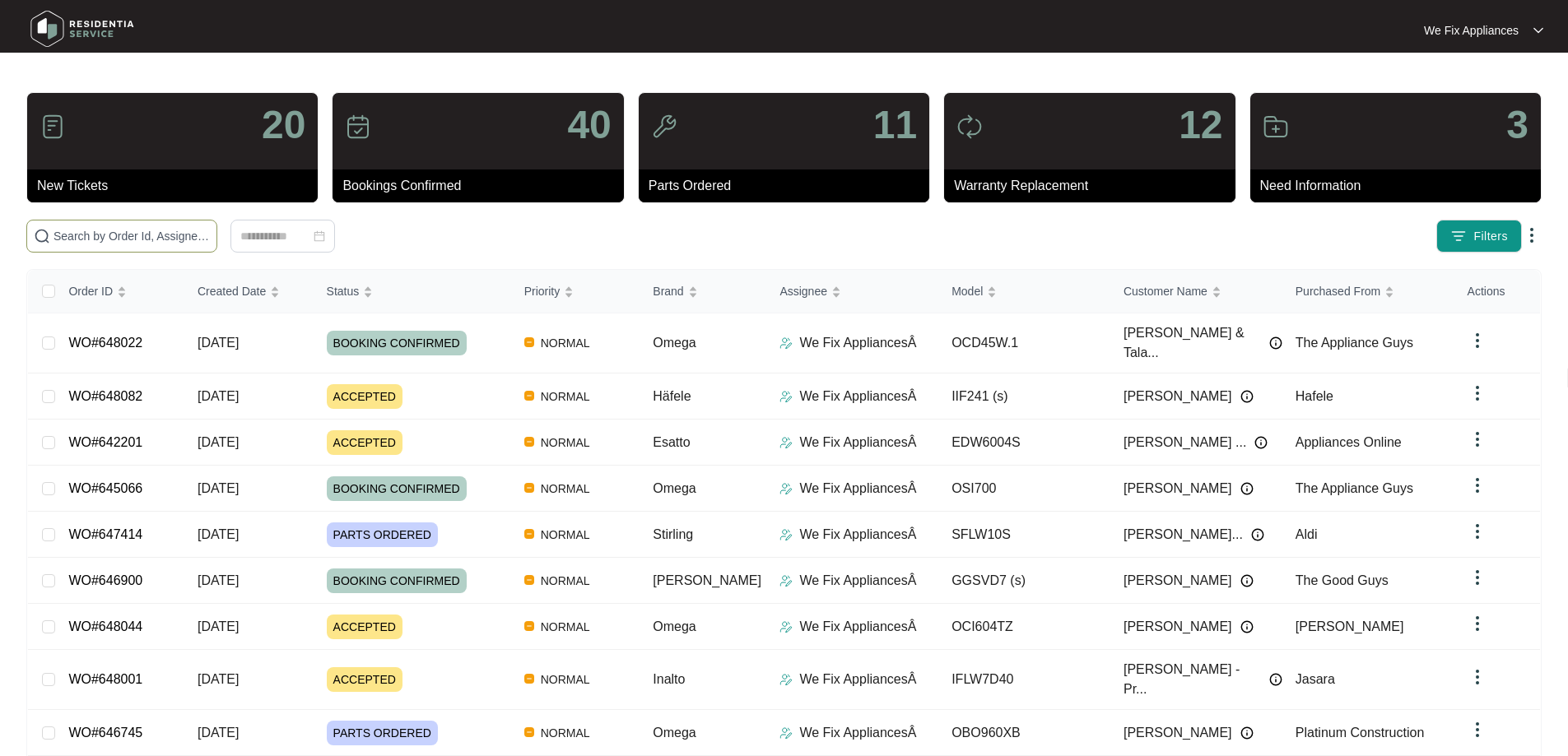
paste input "647581"
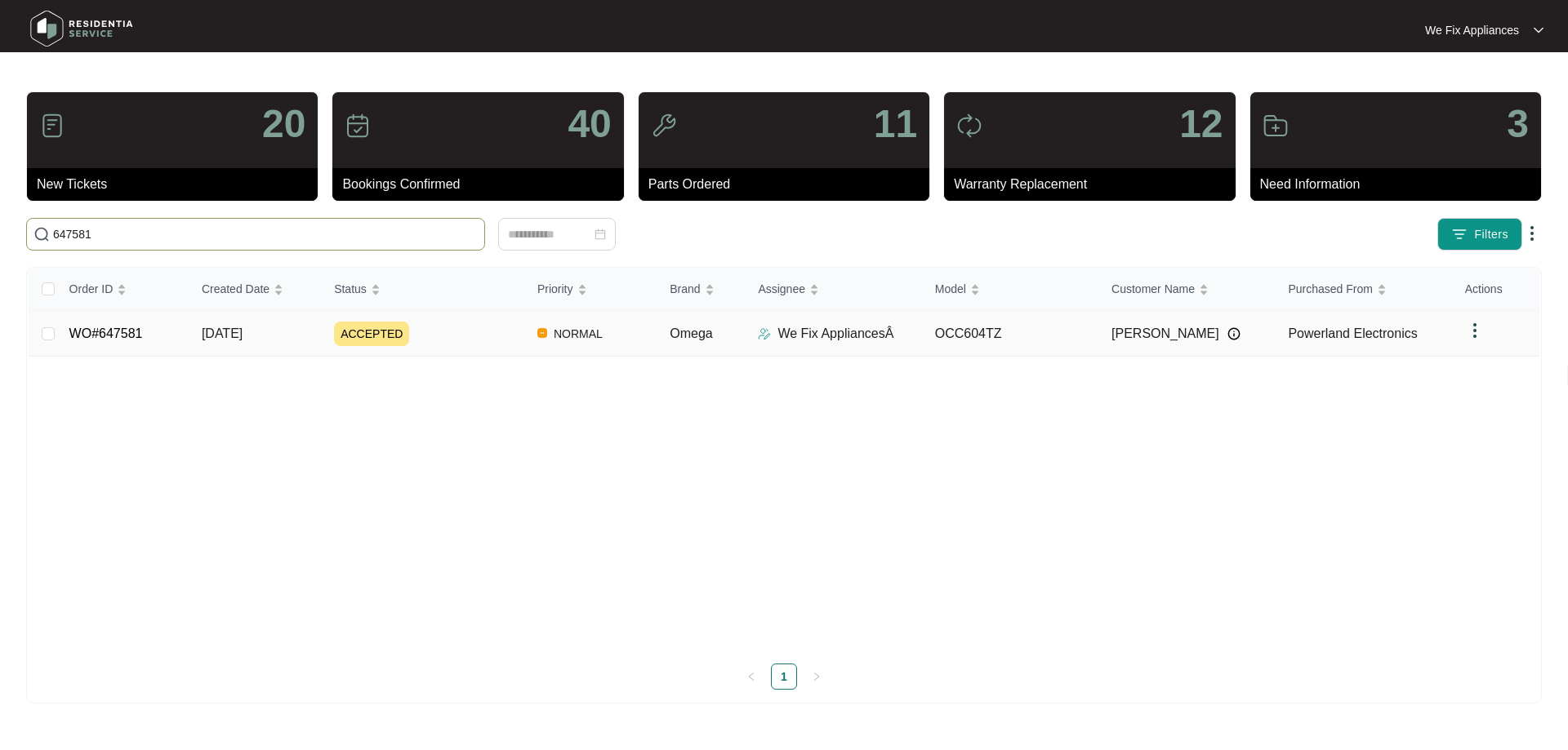
type input "647581"
click at [123, 329] on link "WO#647581" at bounding box center [106, 333] width 73 height 14
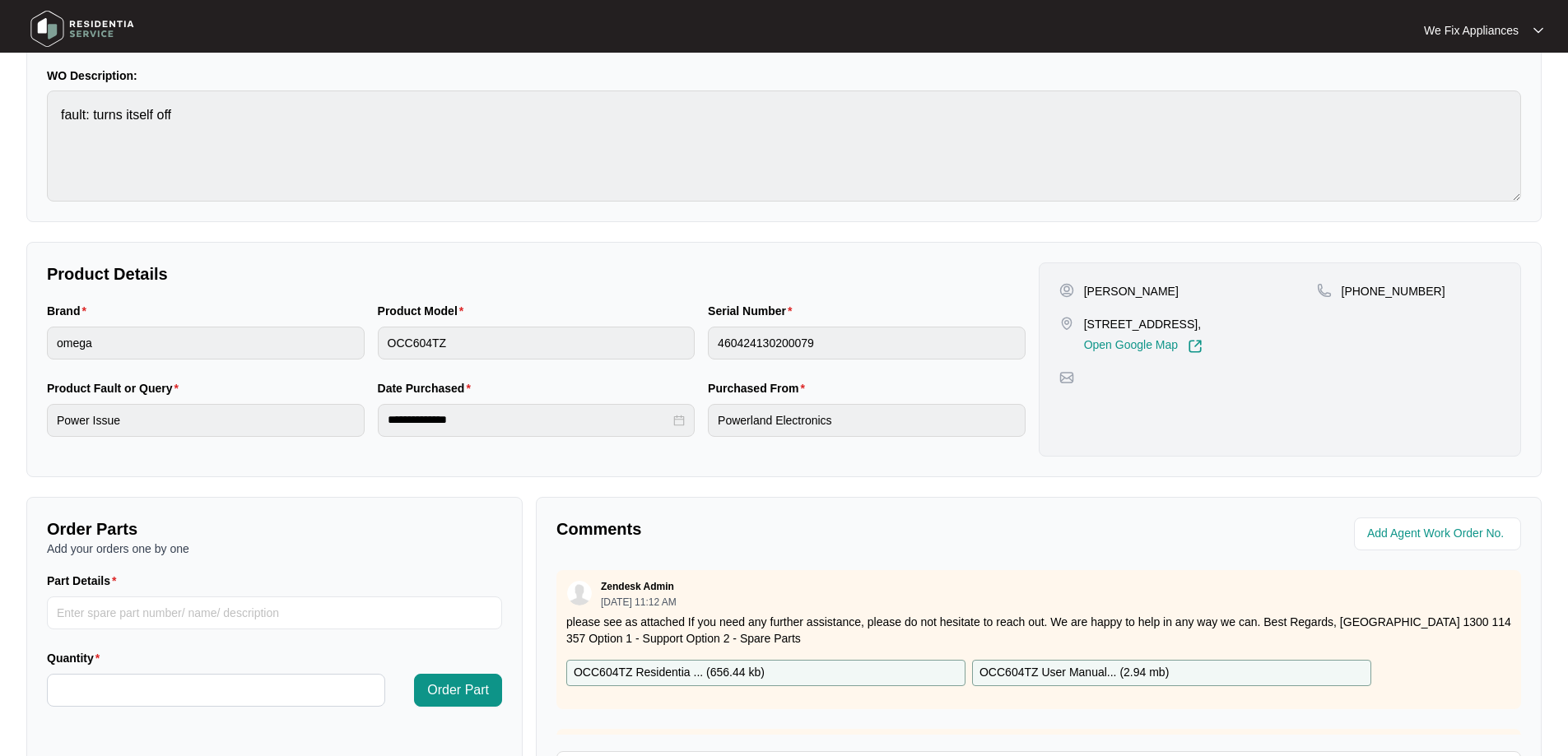
scroll to position [336, 0]
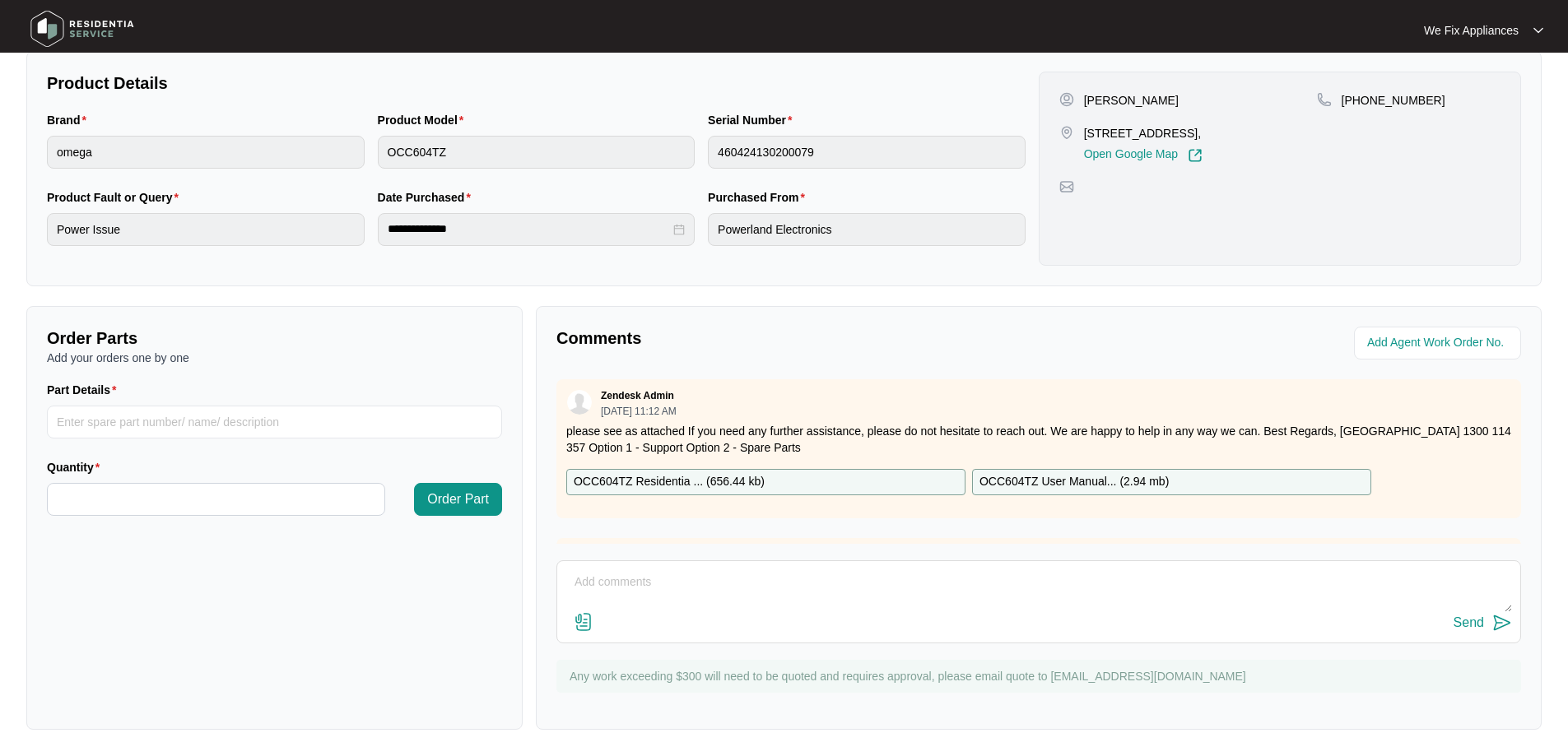
click at [650, 588] on textarea at bounding box center [1038, 591] width 946 height 43
type textarea "Hi team, called customer who said will call back when ready checking to see whe…"
click at [1469, 619] on div "Send" at bounding box center [1469, 623] width 30 height 15
click at [100, 29] on img at bounding box center [82, 28] width 115 height 50
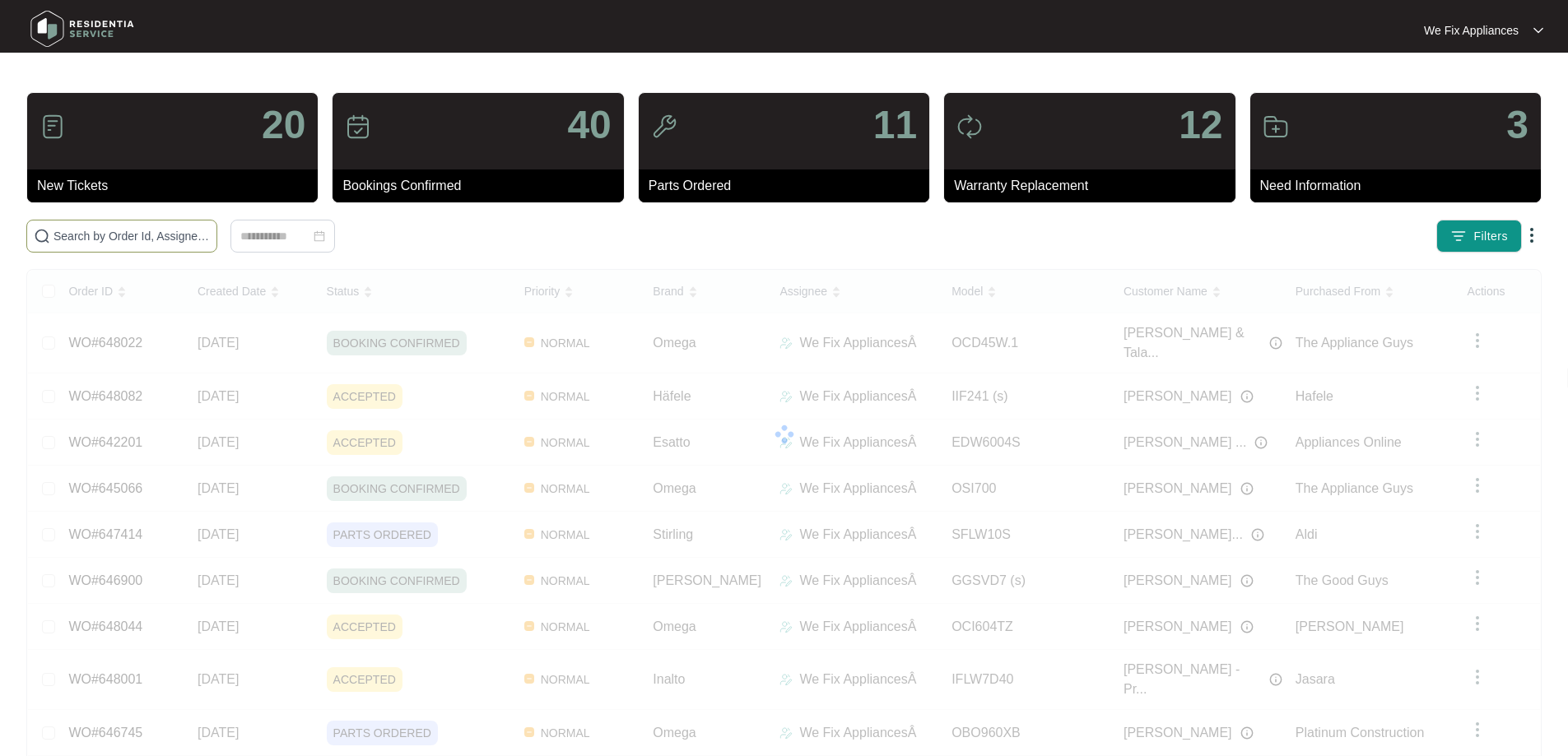
drag, startPoint x: 122, startPoint y: 226, endPoint x: 132, endPoint y: 229, distance: 10.4
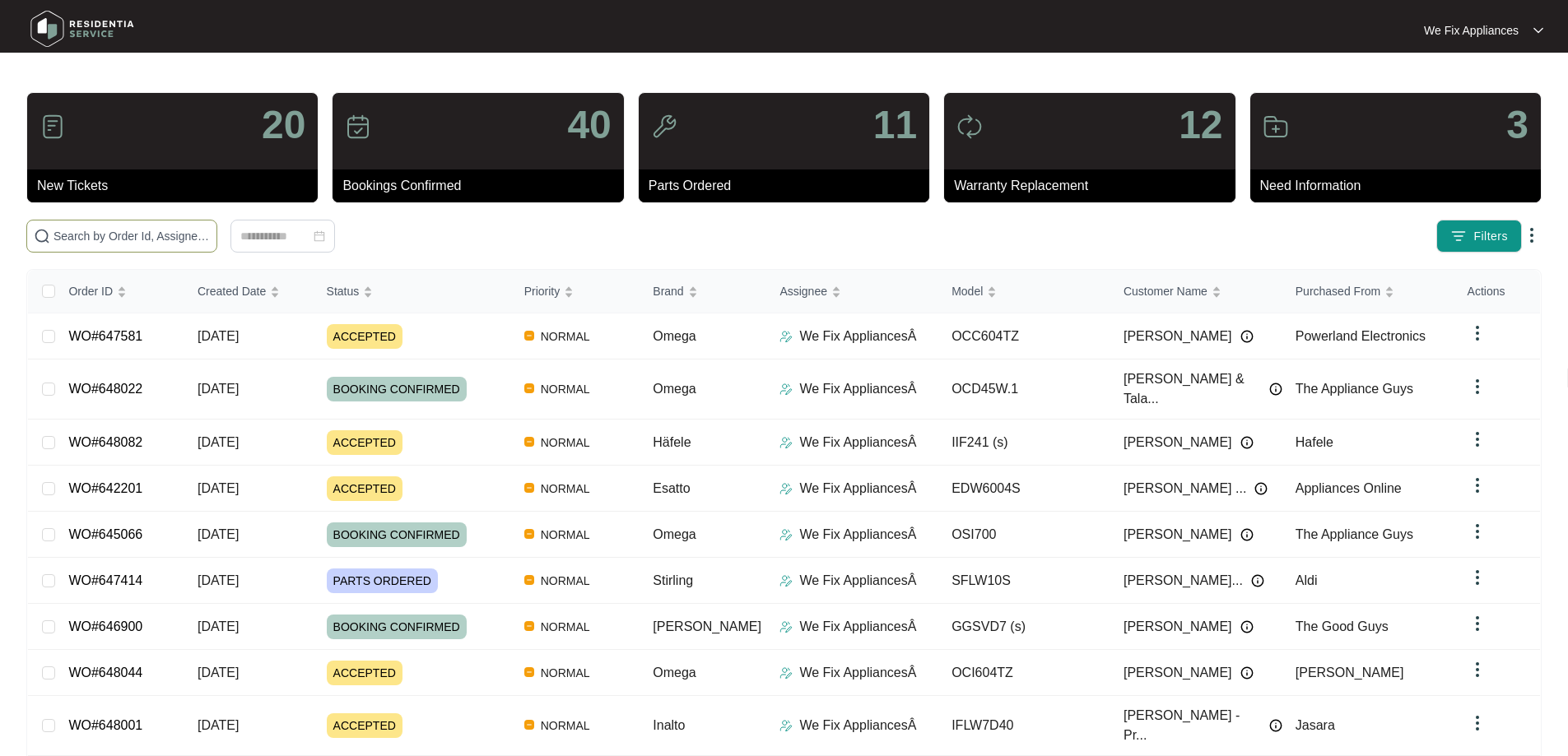
paste input "648082"
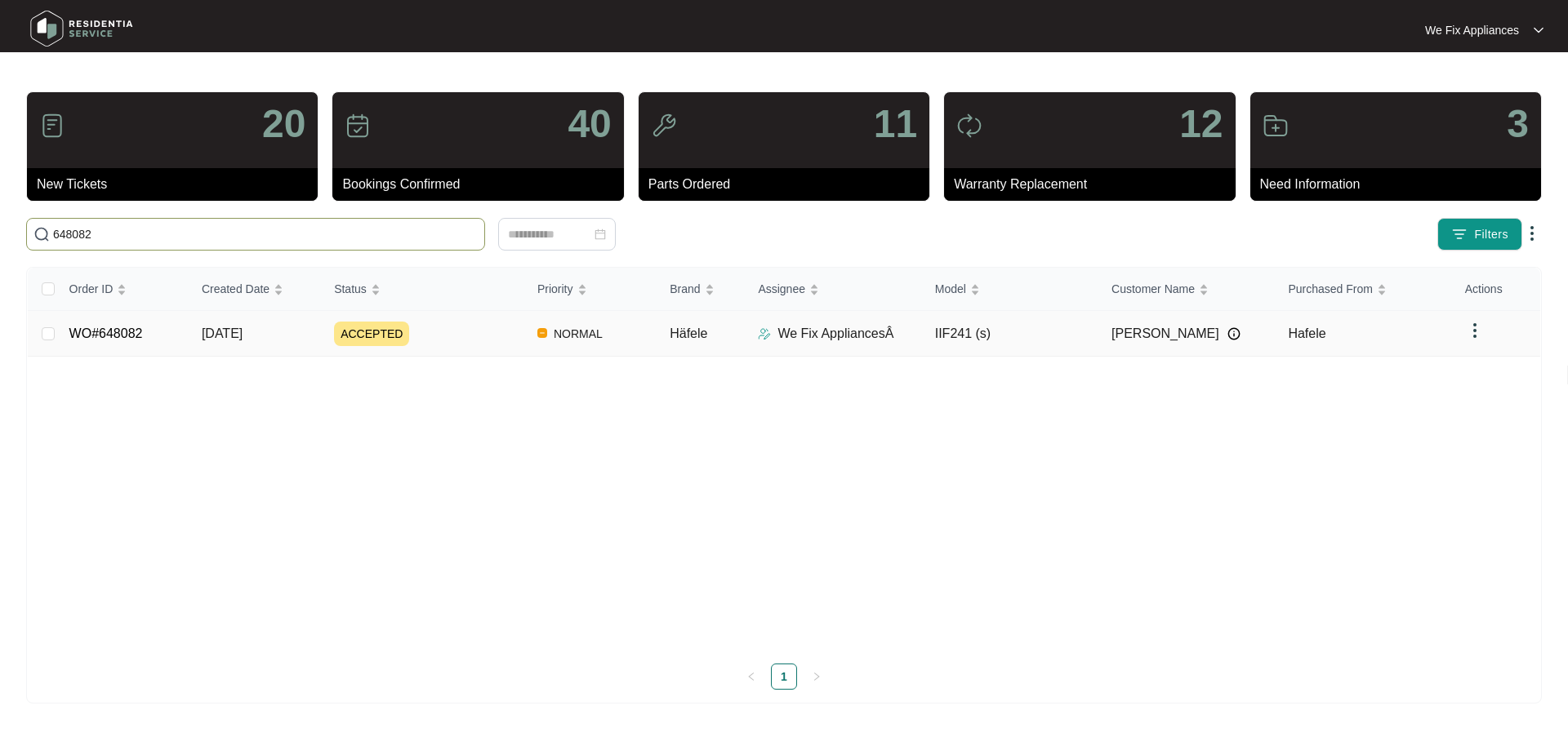
type input "648082"
click at [109, 332] on link "WO#648082" at bounding box center [106, 333] width 73 height 14
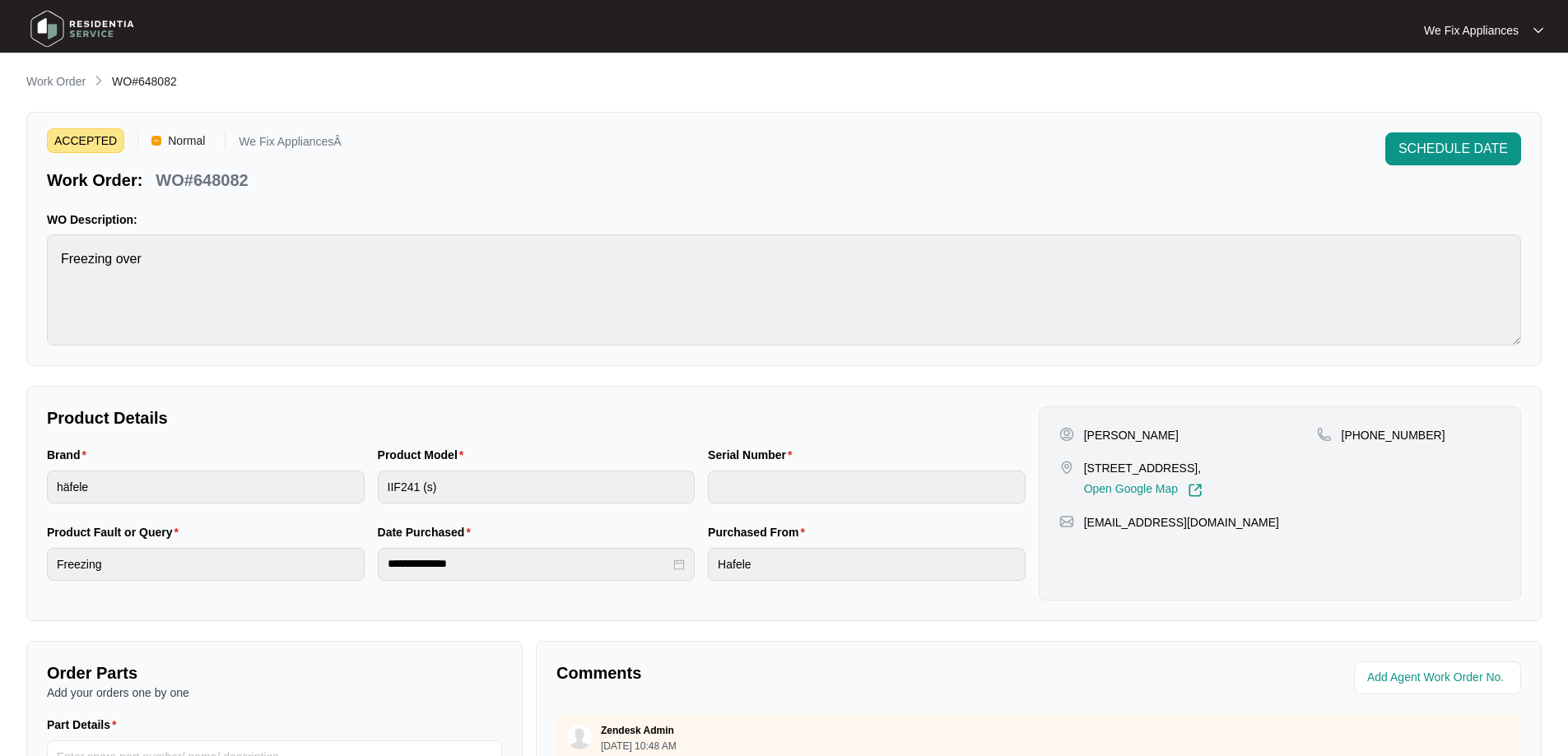
click at [1429, 143] on span "SCHEDULE DATE" at bounding box center [1453, 149] width 109 height 19
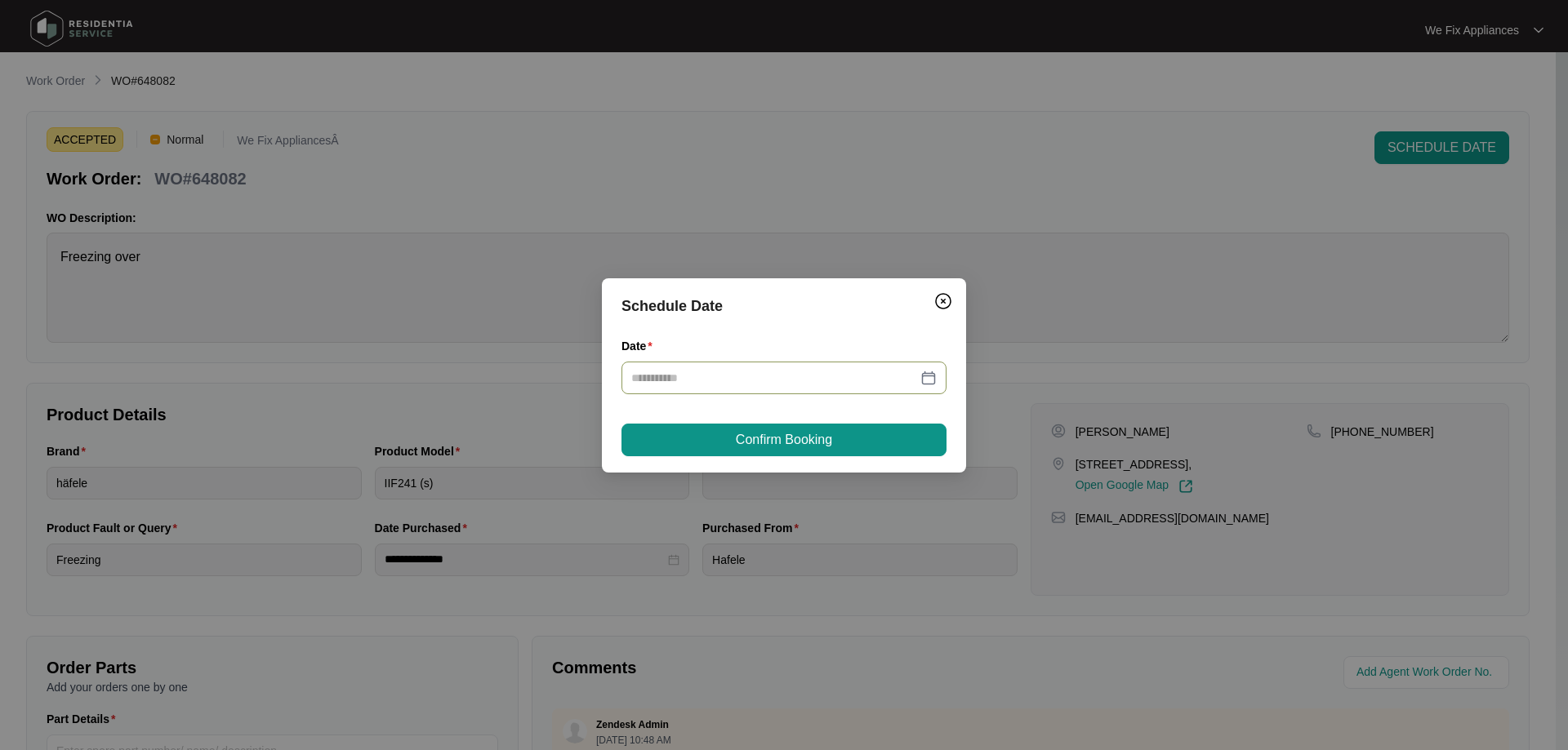
click at [749, 376] on input "Date" at bounding box center [774, 378] width 286 height 18
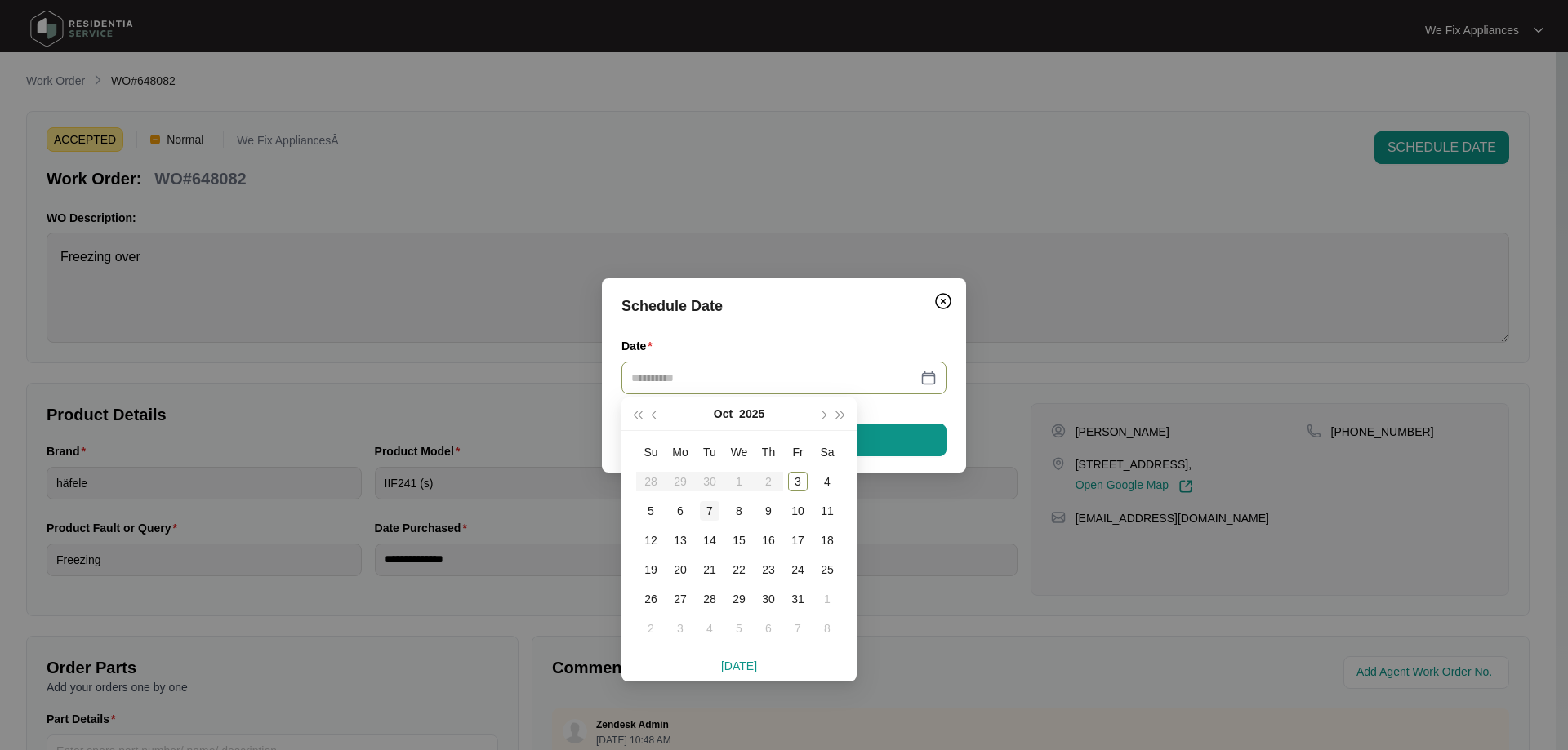
type input "**********"
click at [705, 513] on div "7" at bounding box center [710, 511] width 19 height 19
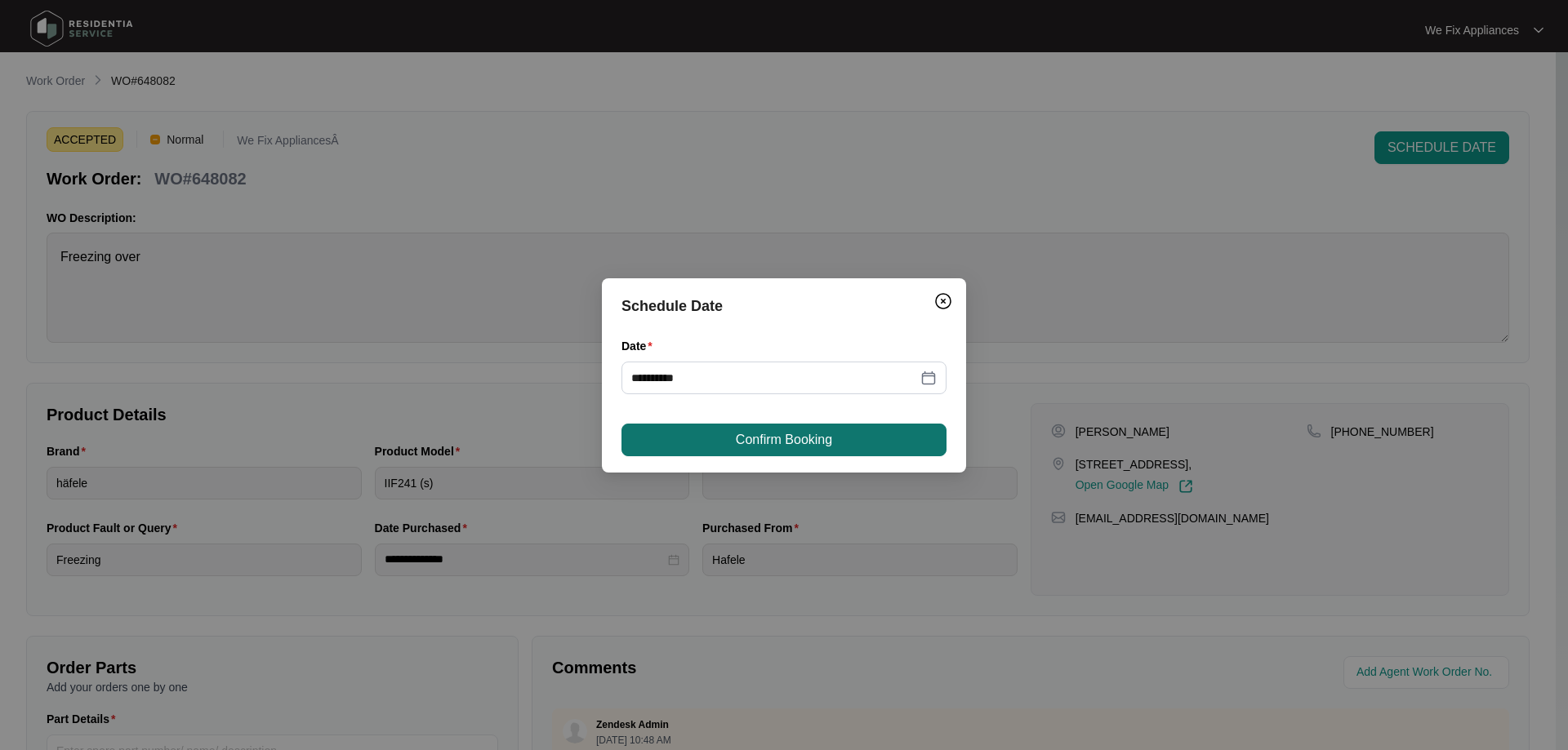
click at [760, 432] on span "Confirm Booking" at bounding box center [784, 440] width 97 height 19
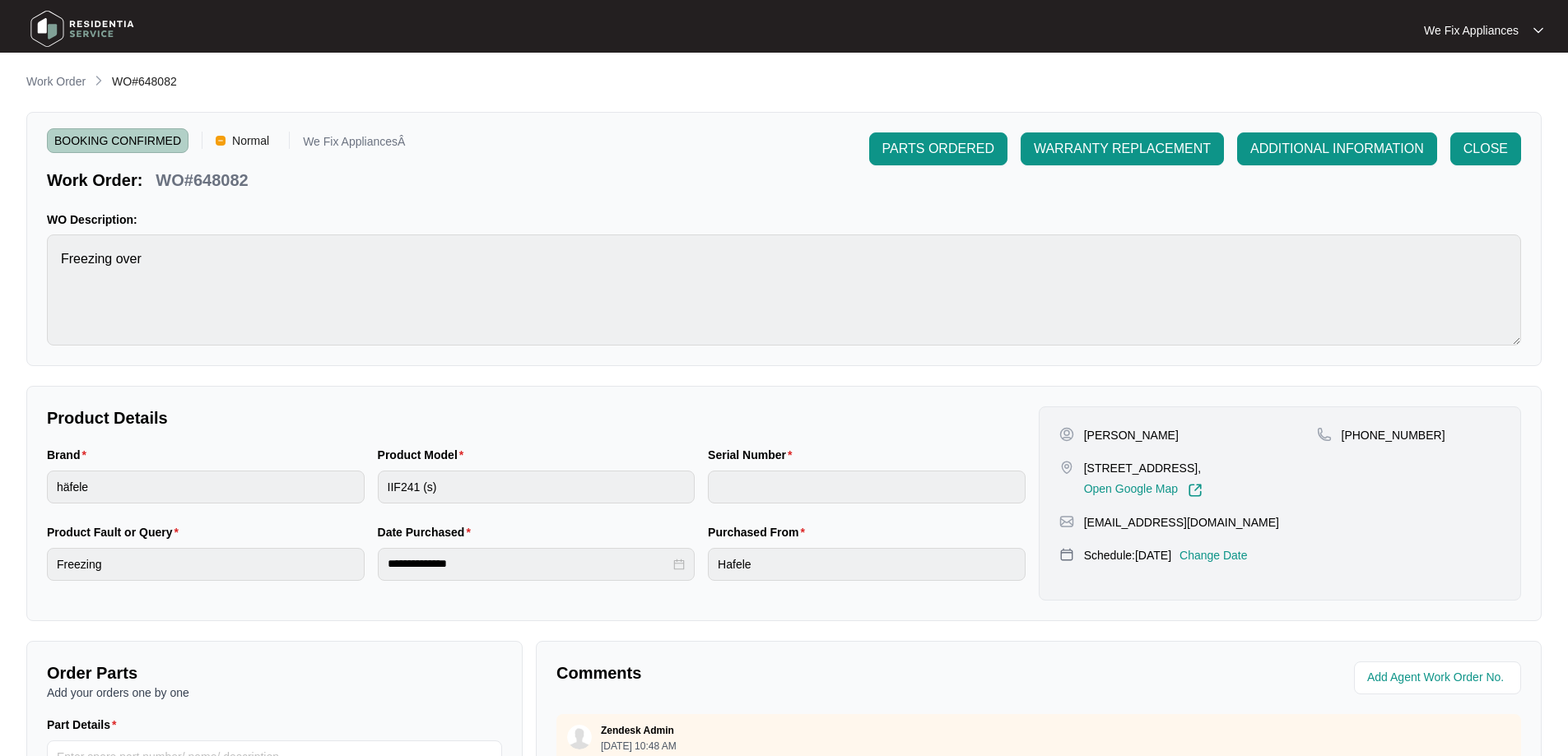
click at [89, 36] on img at bounding box center [82, 28] width 115 height 50
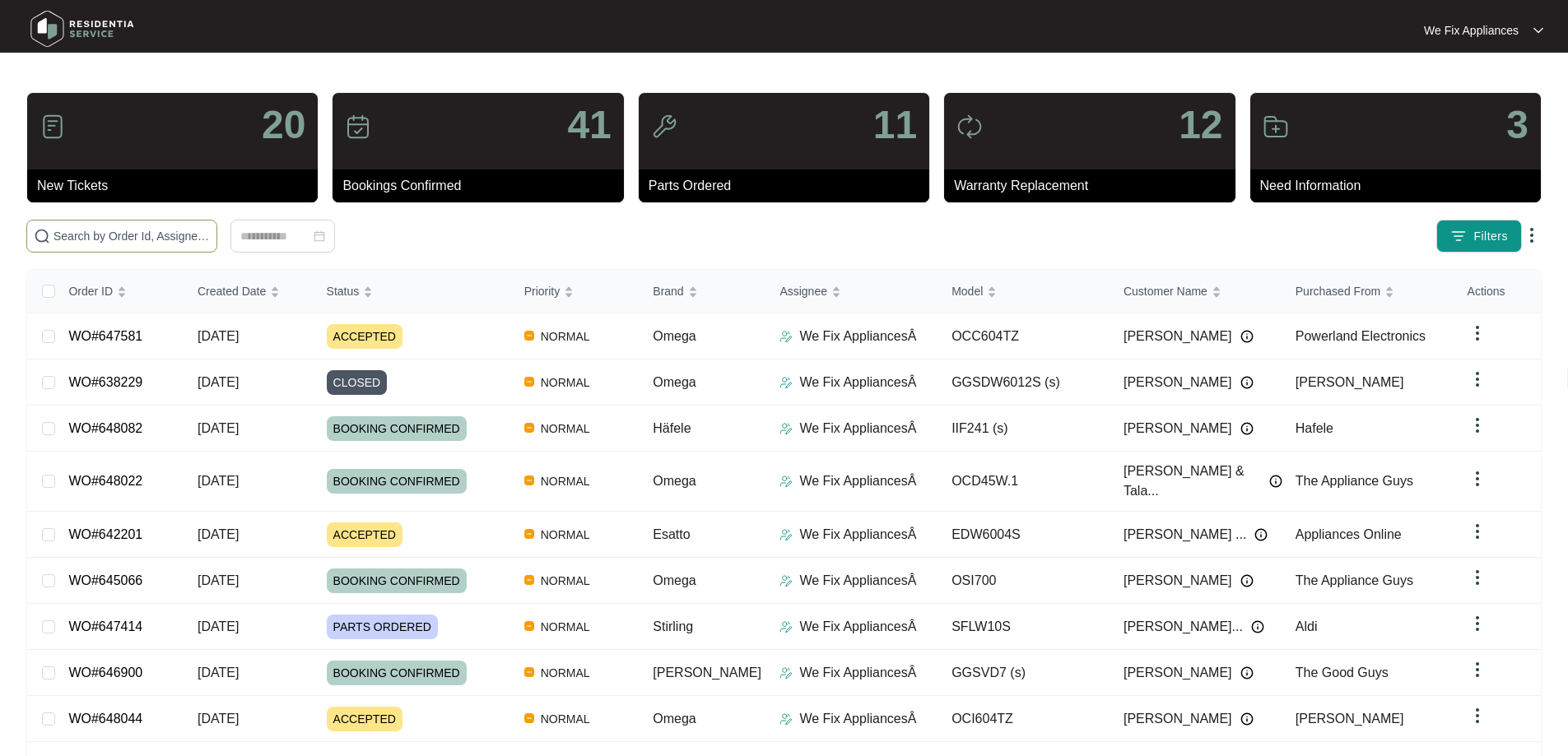
paste input "647581"
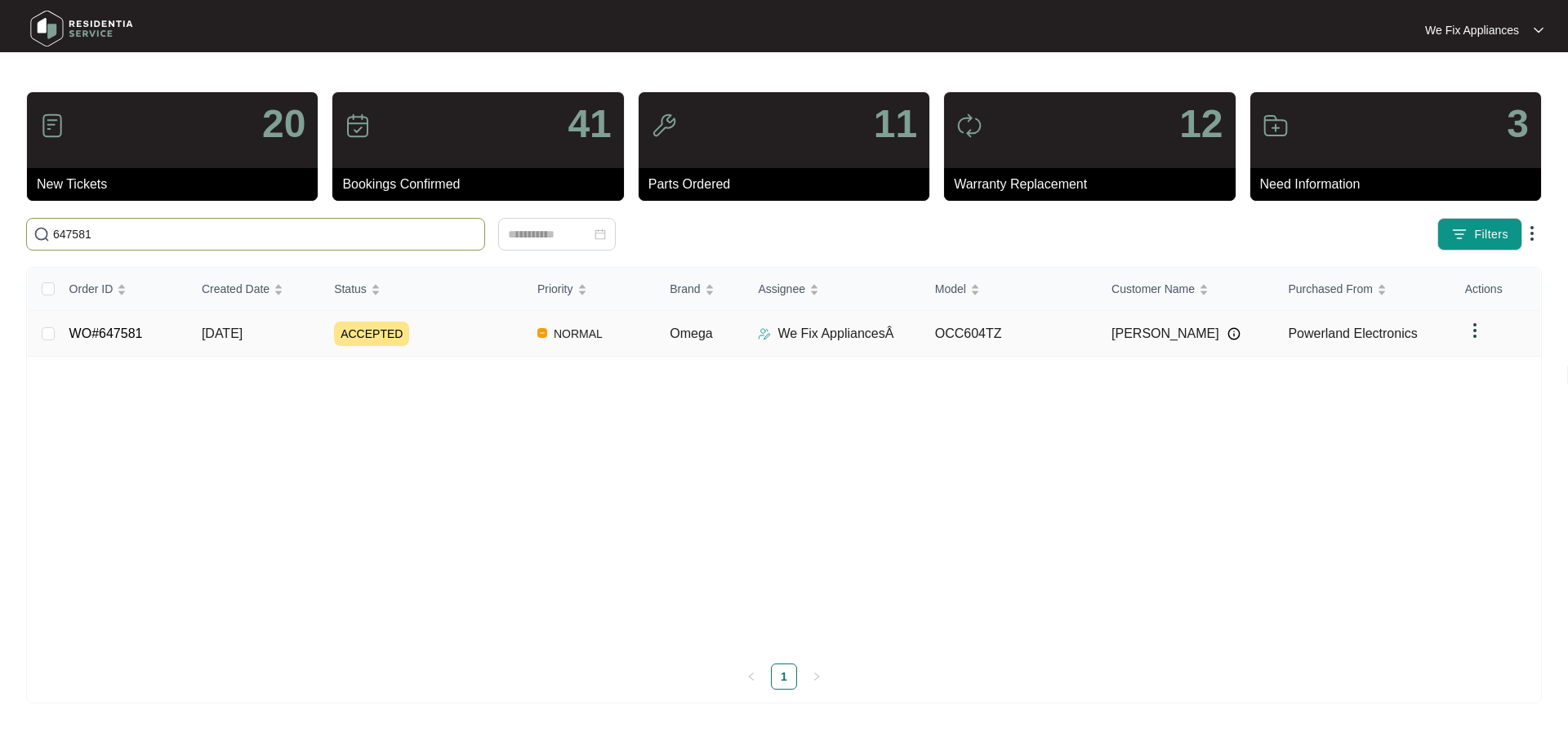
type input "647581"
click at [101, 327] on link "WO#647581" at bounding box center [106, 333] width 73 height 14
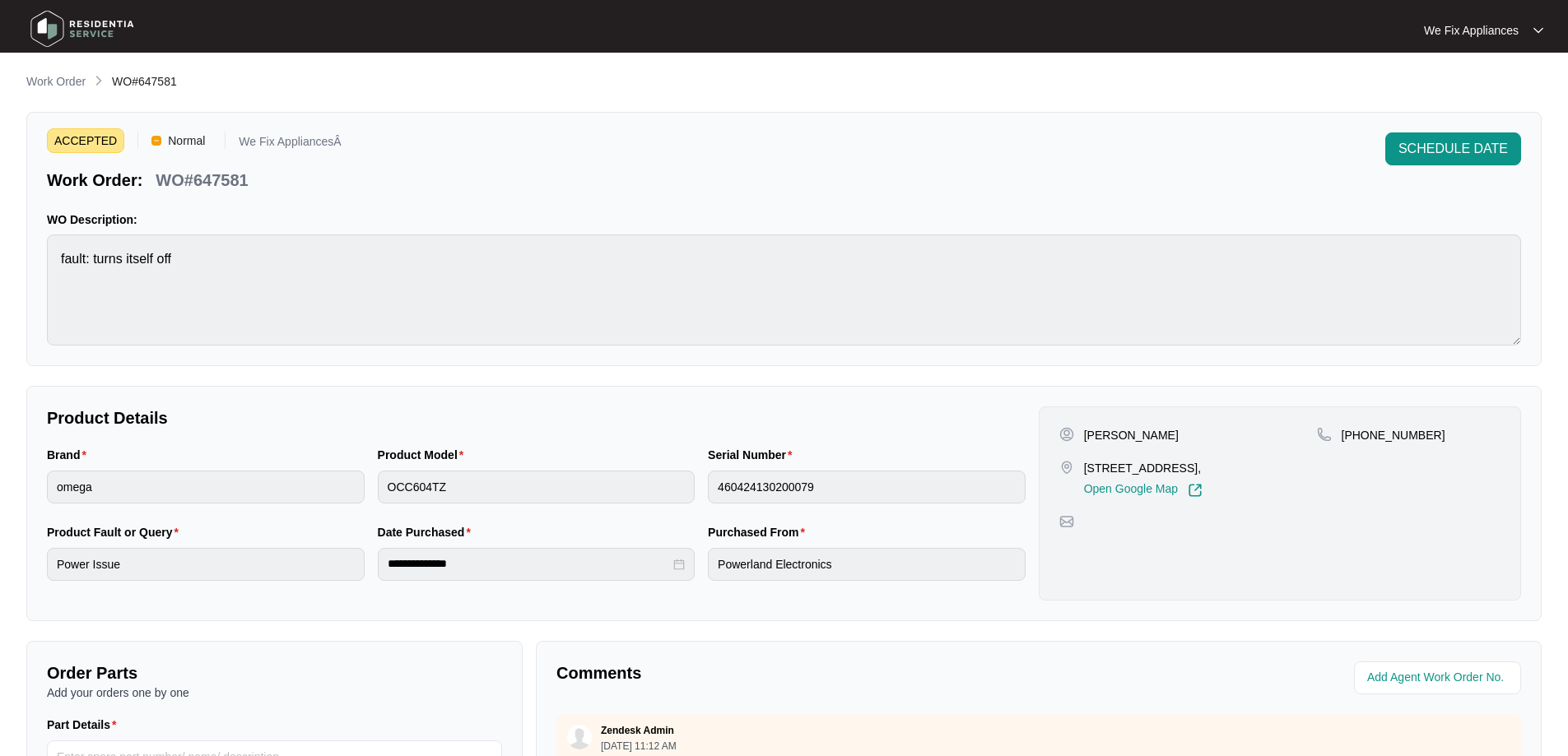
click at [1419, 146] on span "SCHEDULE DATE" at bounding box center [1453, 149] width 109 height 19
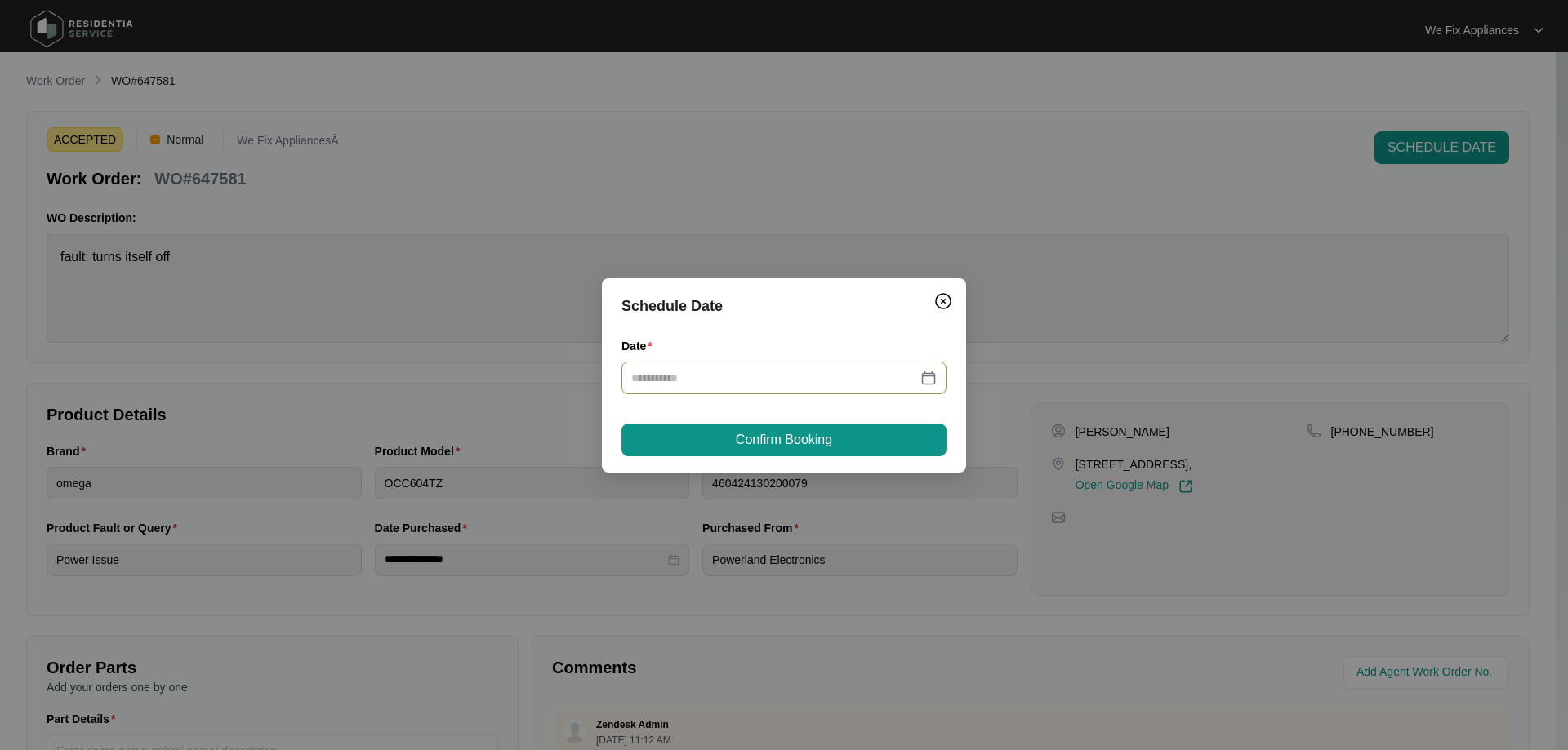
click at [818, 386] on input "Date" at bounding box center [774, 378] width 286 height 18
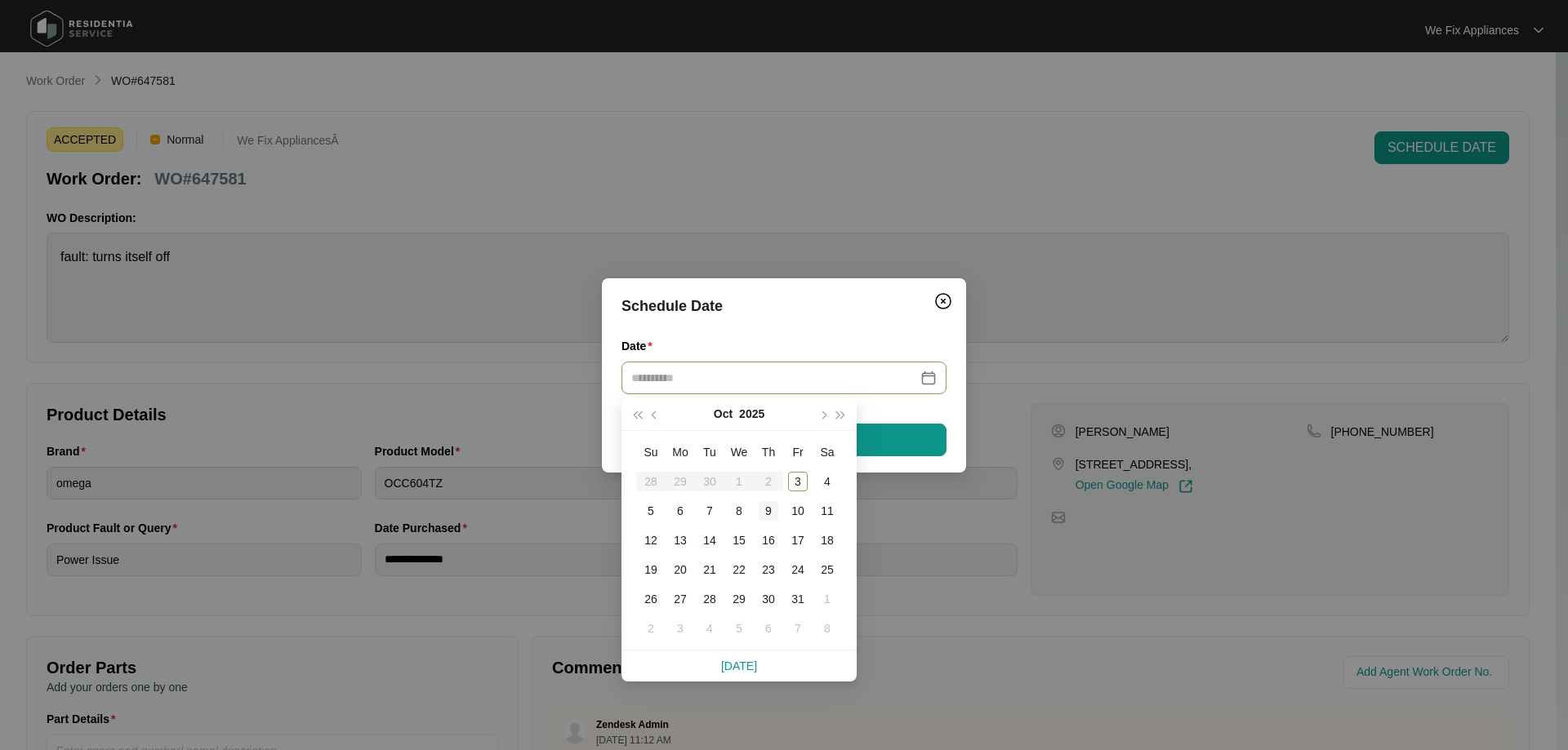
click at [775, 511] on div "9" at bounding box center [769, 511] width 19 height 19
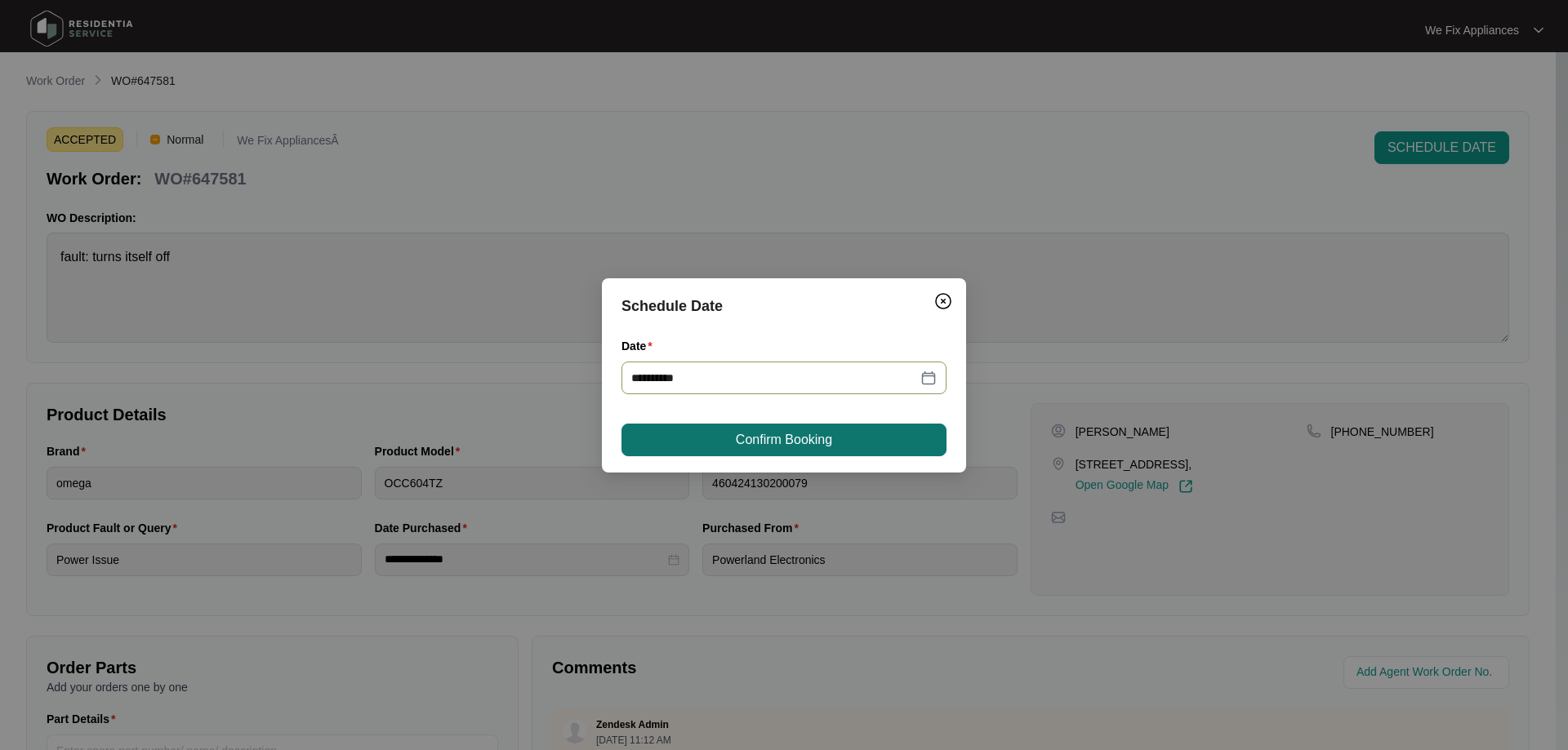
type input "**********"
click at [824, 438] on span "Confirm Booking" at bounding box center [784, 440] width 97 height 19
